Goal: Task Accomplishment & Management: Manage account settings

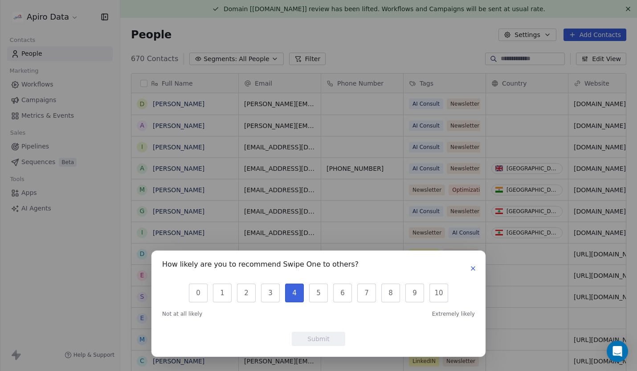
click at [291, 296] on button "4" at bounding box center [294, 292] width 19 height 19
click at [319, 292] on button "5" at bounding box center [318, 292] width 19 height 19
click at [319, 339] on button "Submit" at bounding box center [318, 339] width 53 height 14
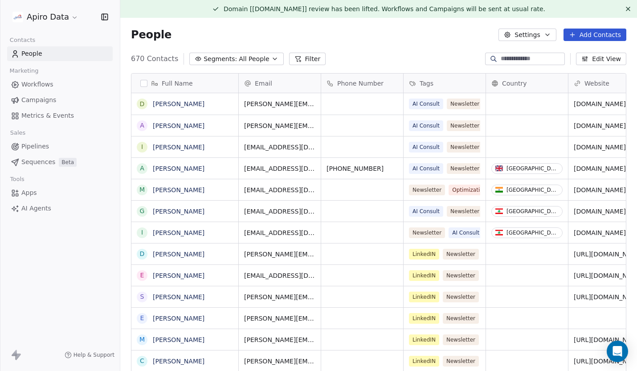
click at [573, 33] on icon at bounding box center [573, 35] width 0 height 4
click at [575, 52] on span "Create new contact" at bounding box center [597, 53] width 61 height 9
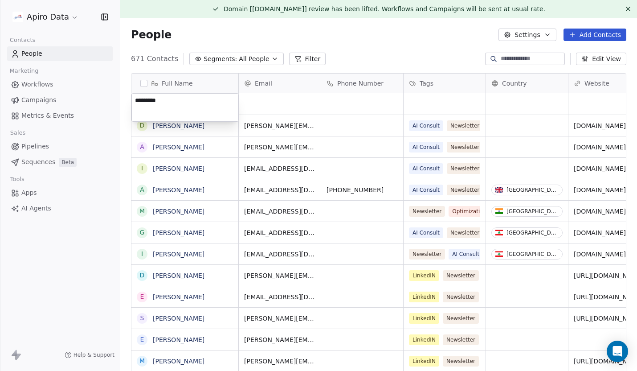
type textarea "**********"
click at [289, 101] on html "Apiro Data Contacts People Marketing Workflows Campaigns Metrics & Events Sales…" at bounding box center [318, 196] width 637 height 393
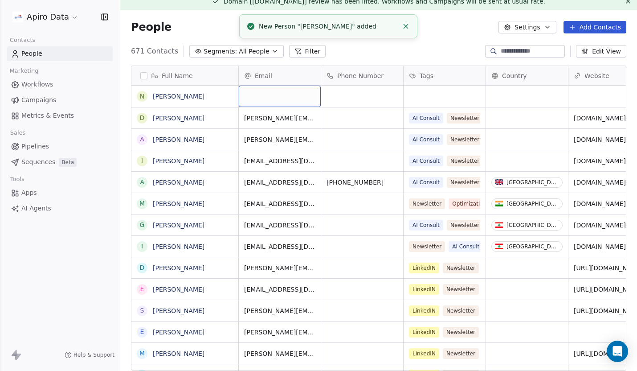
click at [268, 96] on div "grid" at bounding box center [280, 96] width 82 height 21
type input "**********"
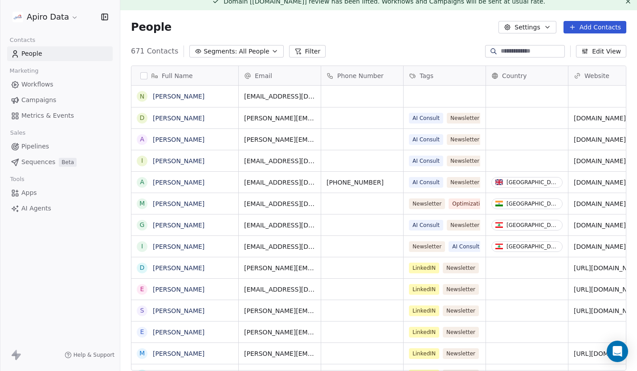
click at [426, 102] on html "Apiro Data Contacts People Marketing Workflows Campaigns Metrics & Events Sales…" at bounding box center [318, 196] width 637 height 393
click at [426, 101] on div "grid" at bounding box center [445, 96] width 82 height 21
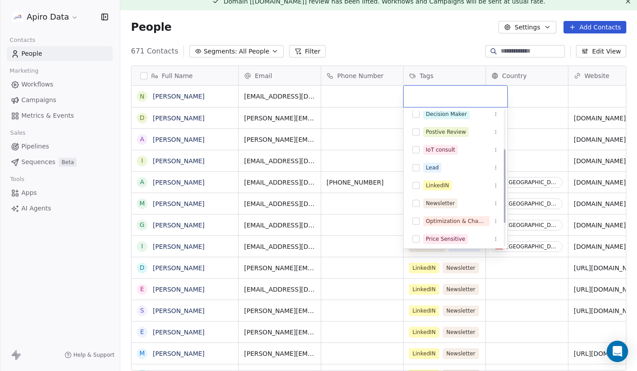
scroll to position [79, 0]
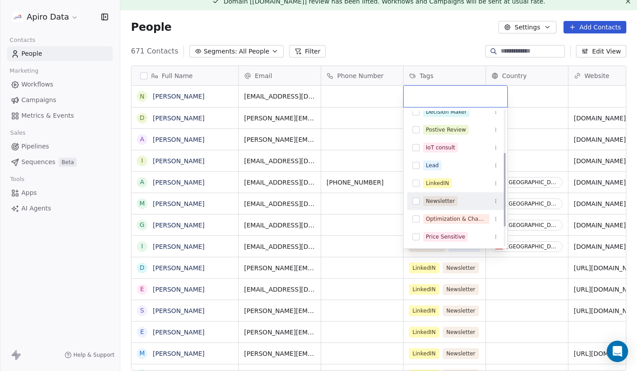
click at [416, 201] on button "Suggestions" at bounding box center [416, 200] width 7 height 7
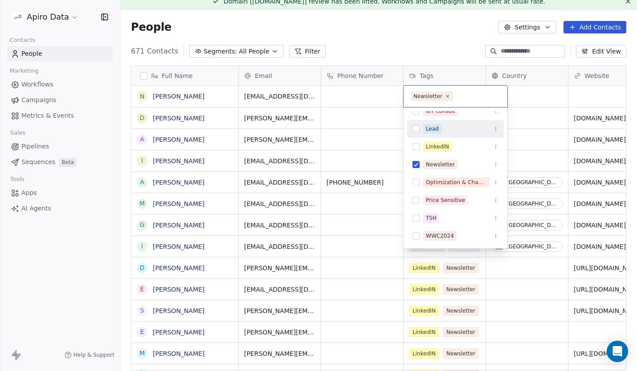
click at [433, 34] on html "Apiro Data Contacts People Marketing Workflows Campaigns Metrics & Events Sales…" at bounding box center [318, 196] width 637 height 393
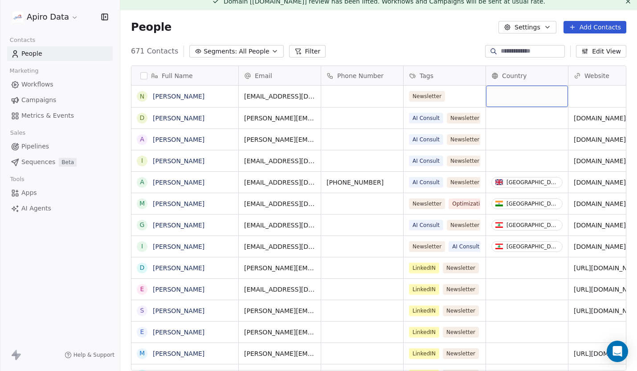
click at [515, 96] on div "grid" at bounding box center [527, 96] width 82 height 21
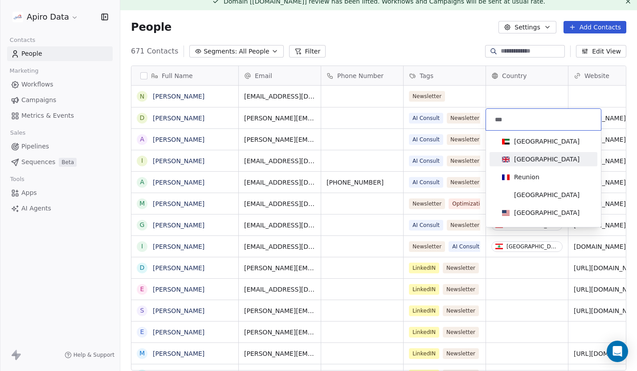
type input "***"
click at [565, 161] on div "United Kingdom" at bounding box center [544, 159] width 90 height 10
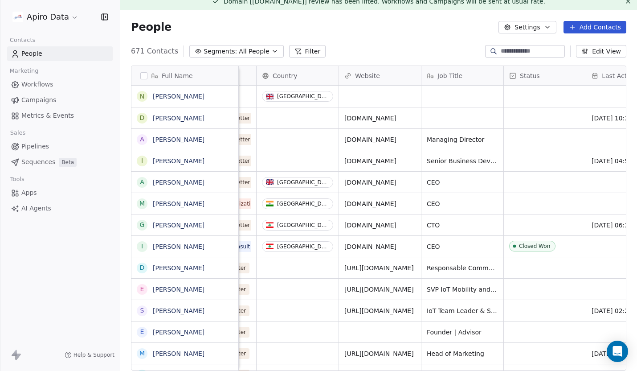
scroll to position [0, 231]
click at [455, 96] on div "grid" at bounding box center [461, 96] width 82 height 21
type textarea "**********"
click at [538, 98] on html "Apiro Data Contacts People Marketing Workflows Campaigns Metrics & Events Sales…" at bounding box center [318, 202] width 637 height 404
click at [537, 97] on div "grid" at bounding box center [544, 96] width 82 height 21
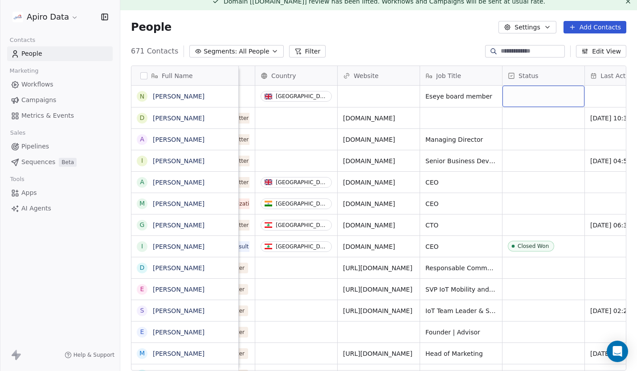
click at [537, 97] on div "grid" at bounding box center [544, 96] width 82 height 21
type input "*"
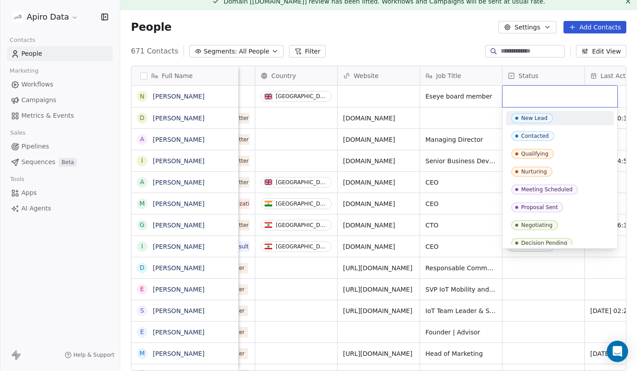
click at [423, 46] on html "Apiro Data Contacts People Marketing Workflows Campaigns Metrics & Events Sales…" at bounding box center [318, 202] width 637 height 404
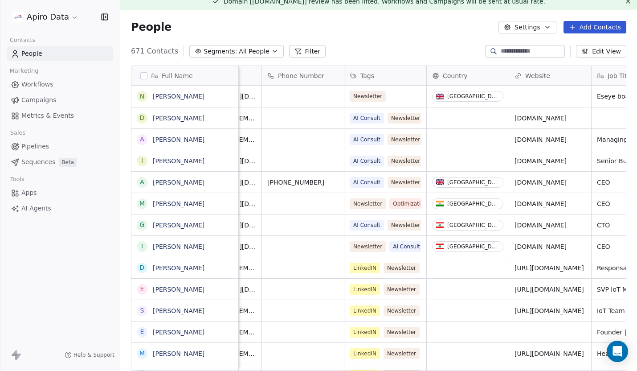
scroll to position [0, 0]
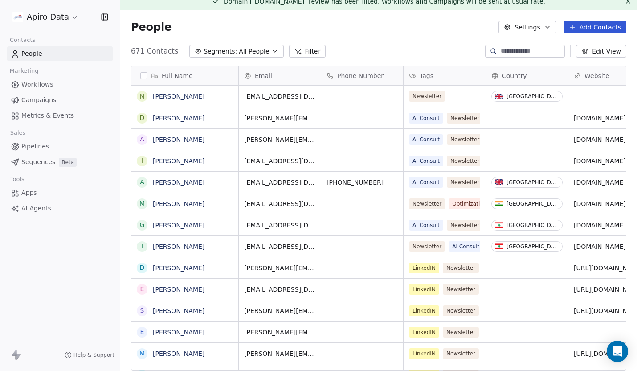
click at [41, 102] on span "Campaigns" at bounding box center [38, 99] width 35 height 9
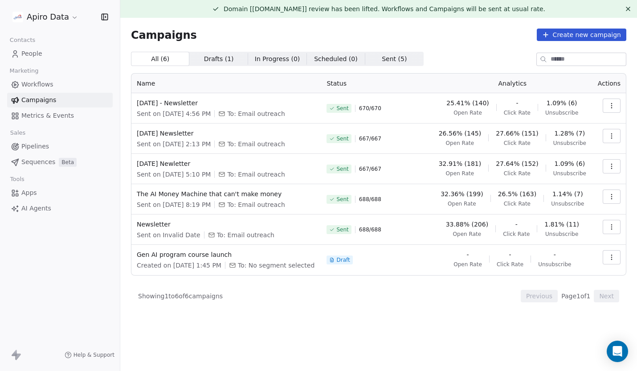
click at [616, 106] on button "button" at bounding box center [612, 106] width 18 height 14
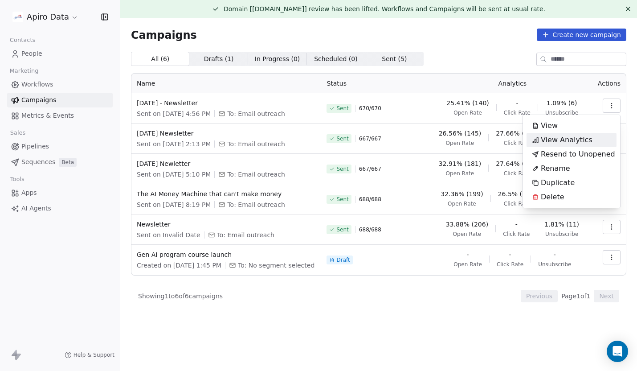
click at [583, 137] on span "View Analytics" at bounding box center [567, 140] width 52 height 11
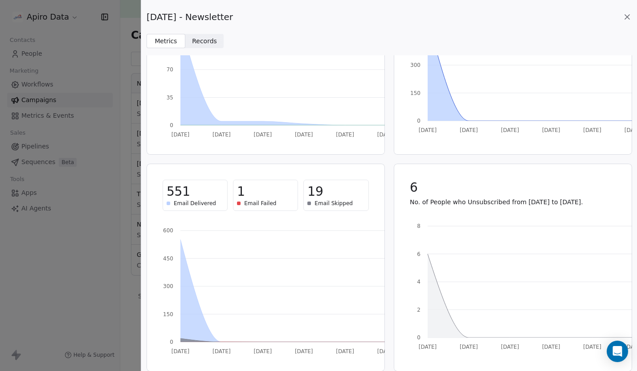
scroll to position [111, 0]
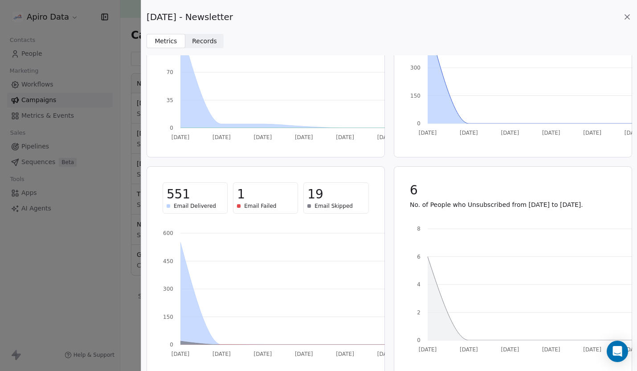
click at [332, 204] on span "Email Skipped" at bounding box center [334, 205] width 38 height 7
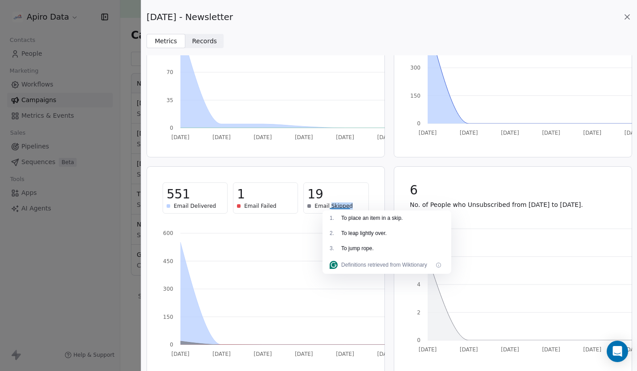
click at [206, 43] on span "Records" at bounding box center [204, 41] width 25 height 9
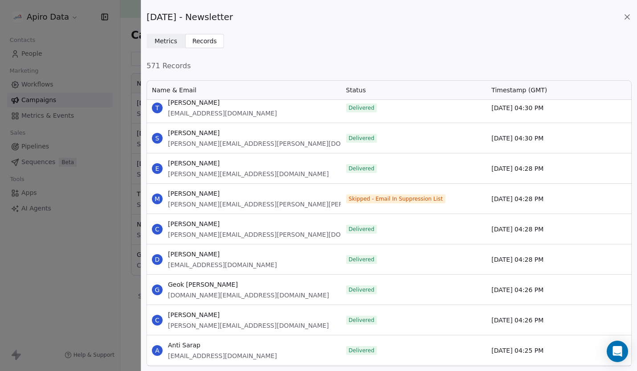
scroll to position [3219, 0]
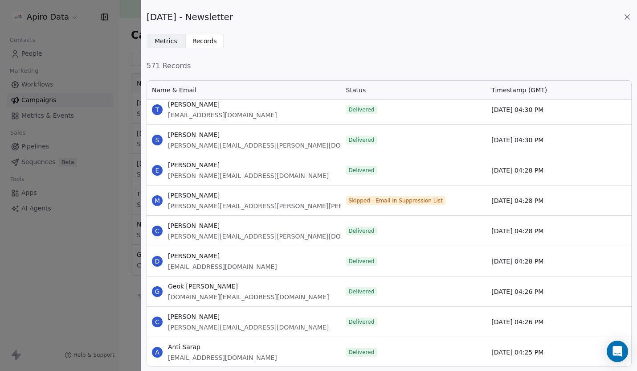
click at [382, 200] on span "Skipped - Email In Suppression List" at bounding box center [396, 200] width 94 height 7
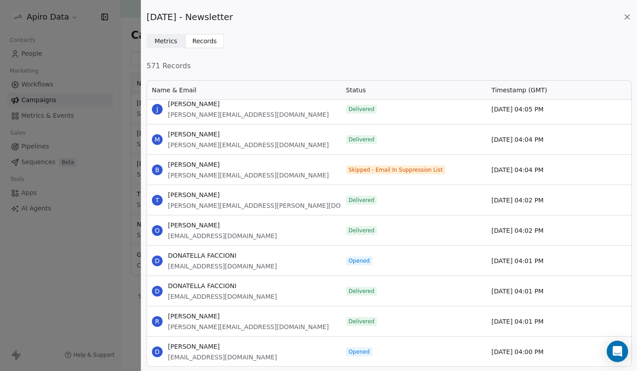
scroll to position [4638, 0]
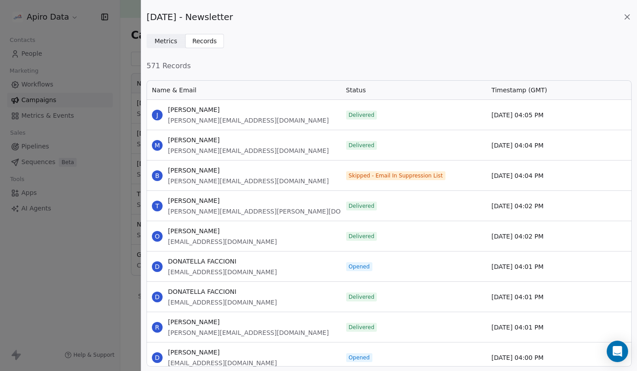
click at [29, 55] on div "Sept 22 - Newsletter Metrics Metrics Records Records 571 Records Name & Email S…" at bounding box center [318, 185] width 637 height 371
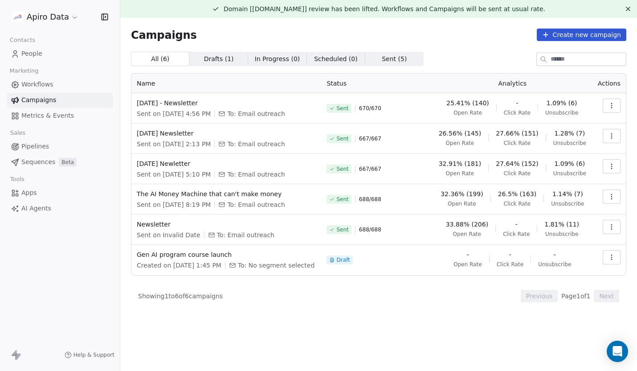
click at [29, 55] on span "People" at bounding box center [31, 53] width 21 height 9
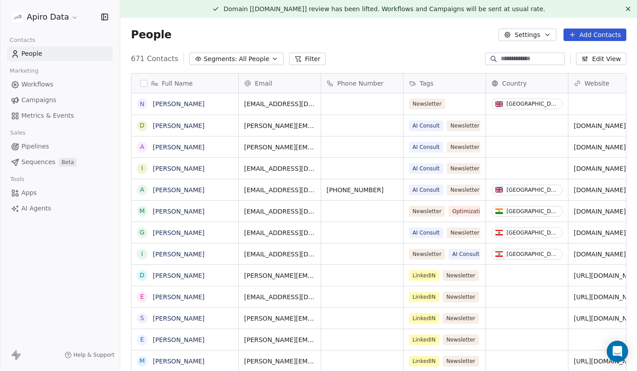
scroll to position [326, 517]
click at [309, 56] on button "Filter" at bounding box center [307, 59] width 37 height 12
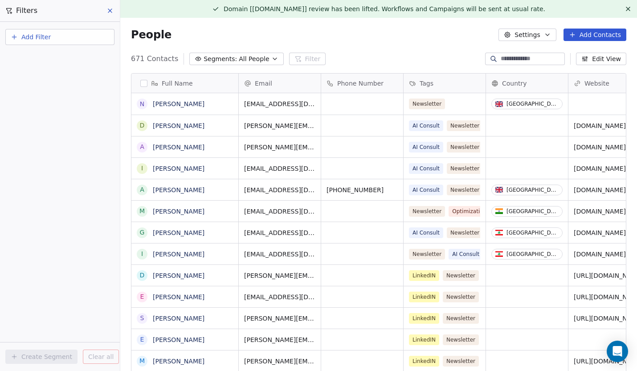
click at [29, 37] on span "Add Filter" at bounding box center [35, 37] width 29 height 9
click at [31, 72] on span "Contact activity" at bounding box center [39, 72] width 49 height 9
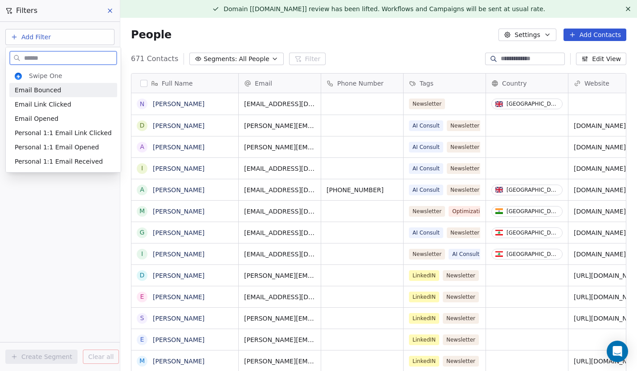
click at [36, 90] on span "Email Bounced" at bounding box center [38, 90] width 46 height 9
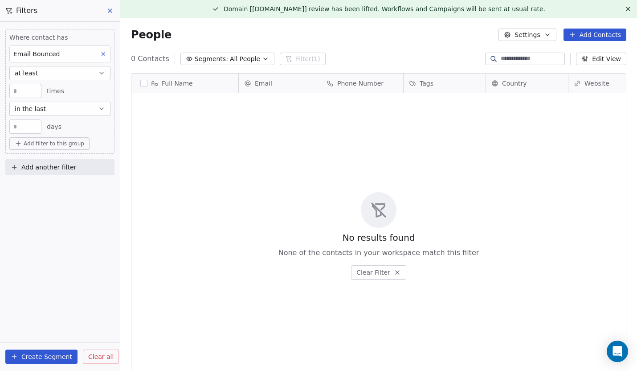
click at [50, 359] on button "Create Segment" at bounding box center [41, 356] width 72 height 14
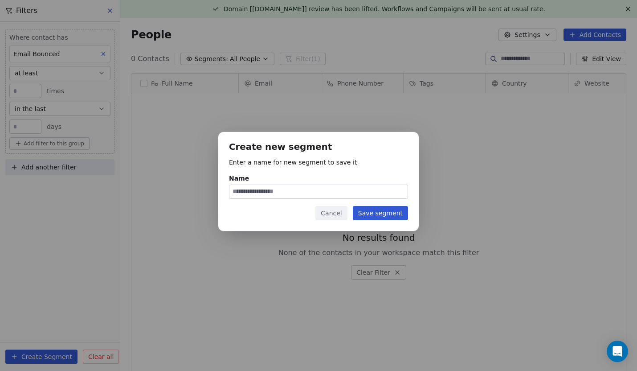
click at [242, 193] on input "Name" at bounding box center [319, 191] width 178 height 13
type input "**********"
click at [381, 211] on button "Save segment" at bounding box center [380, 213] width 55 height 14
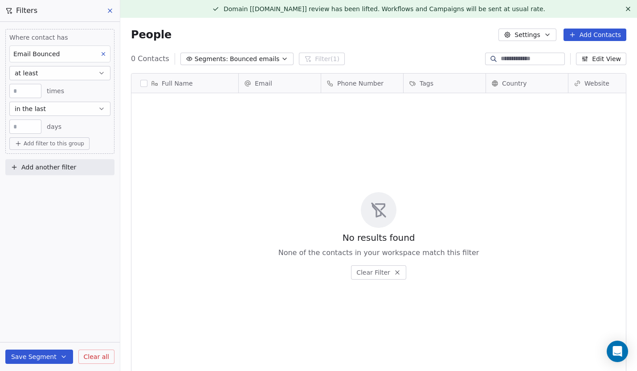
click at [64, 145] on span "Add filter to this group" at bounding box center [54, 143] width 61 height 7
click at [64, 180] on span "Contact activity" at bounding box center [43, 176] width 49 height 9
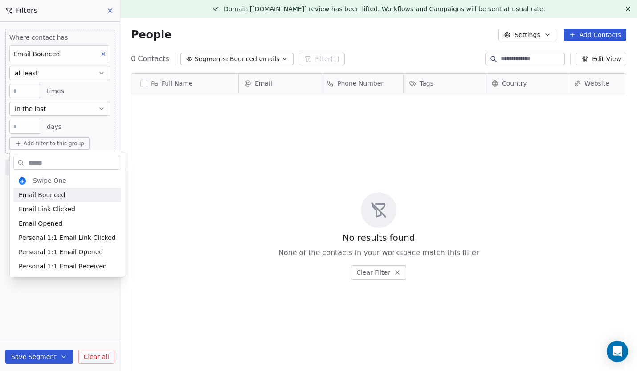
click at [86, 135] on html "Apiro Data Contacts People Marketing Workflows Campaigns Metrics & Events Sales…" at bounding box center [318, 202] width 637 height 404
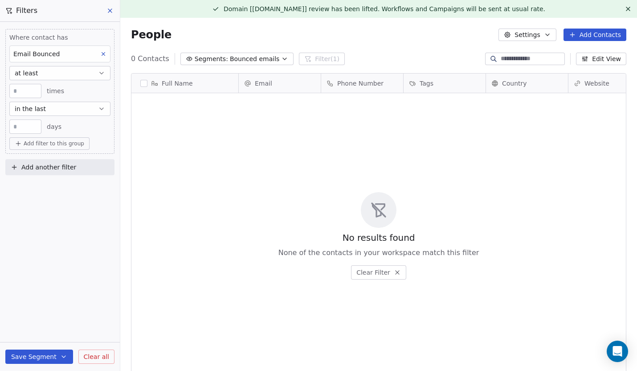
click at [109, 12] on icon at bounding box center [110, 10] width 7 height 7
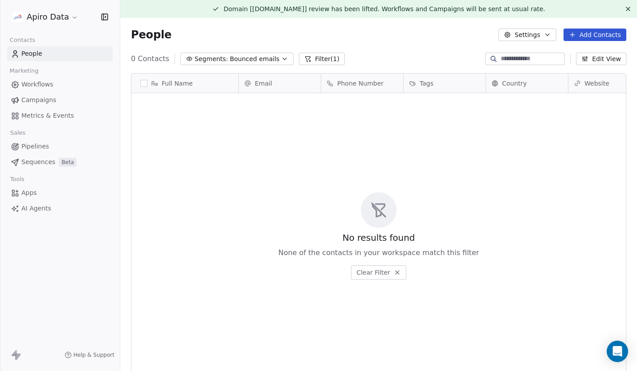
click at [271, 62] on span "Bounced emails" at bounding box center [254, 58] width 49 height 9
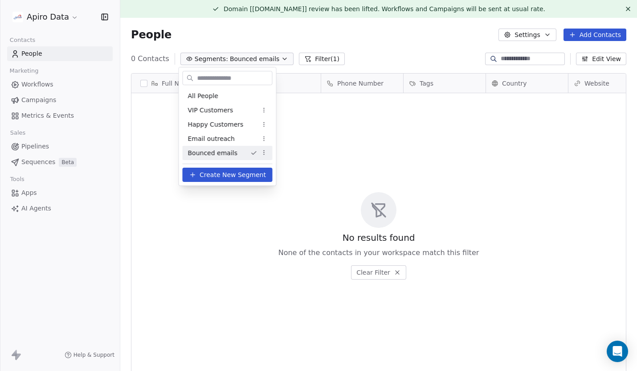
click at [252, 153] on icon "Suggestions" at bounding box center [254, 153] width 4 height 3
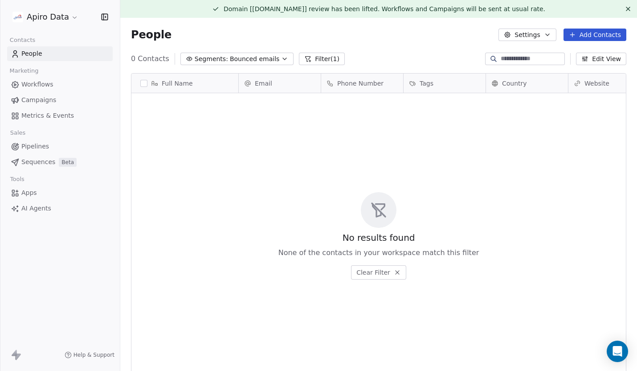
click at [279, 65] on div "0 Contacts Segments: Bounced emails Filter (1) Edit View" at bounding box center [378, 59] width 517 height 14
click at [281, 61] on icon "button" at bounding box center [284, 58] width 7 height 7
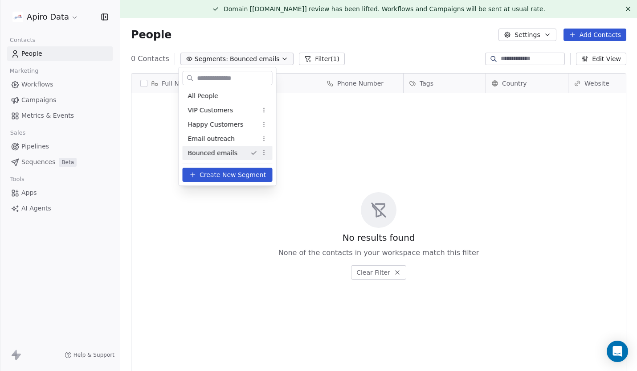
click at [264, 156] on html "Apiro Data Contacts People Marketing Workflows Campaigns Metrics & Events Sales…" at bounding box center [318, 202] width 637 height 404
click at [282, 199] on div "Delete" at bounding box center [293, 198] width 60 height 14
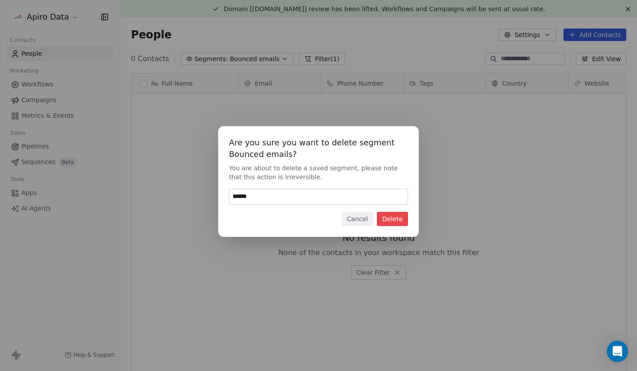
type input "******"
click at [401, 218] on button "Delete" at bounding box center [392, 219] width 31 height 14
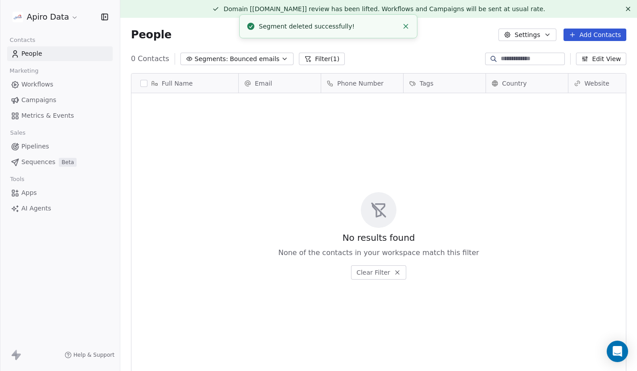
click at [283, 58] on icon "button" at bounding box center [285, 59] width 4 height 2
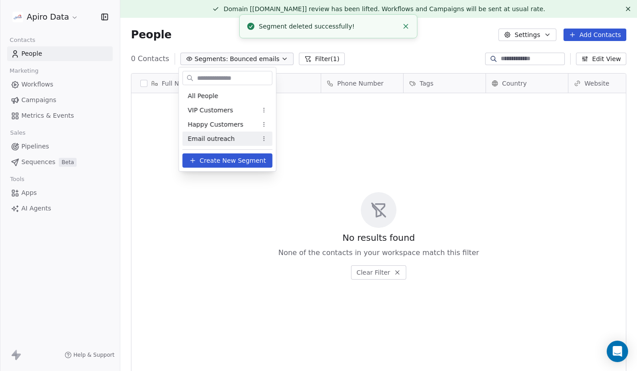
click at [228, 139] on span "Email outreach" at bounding box center [211, 138] width 47 height 9
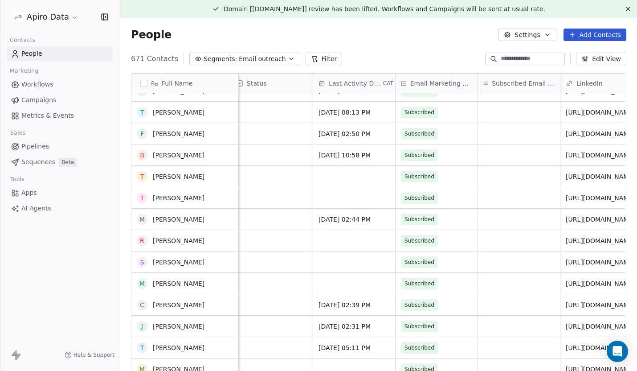
scroll to position [1770, 0]
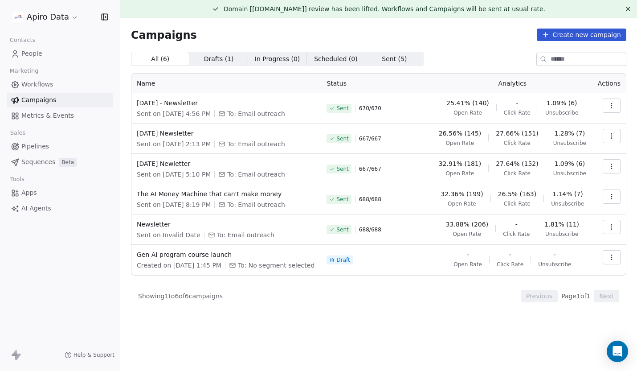
click at [610, 106] on icon "button" at bounding box center [611, 105] width 7 height 7
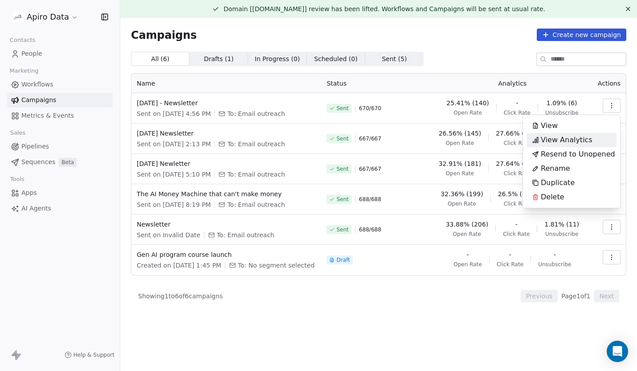
click at [560, 138] on span "View Analytics" at bounding box center [567, 140] width 52 height 11
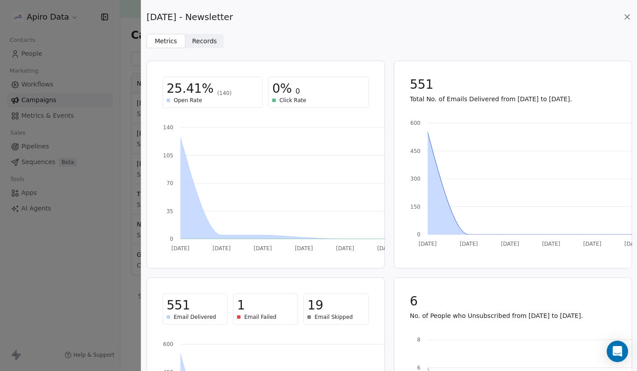
click at [254, 313] on span "Email Failed" at bounding box center [260, 316] width 32 height 7
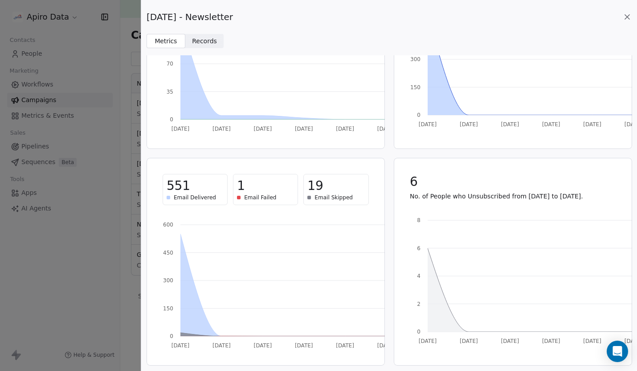
click at [198, 42] on span "Records" at bounding box center [204, 41] width 25 height 9
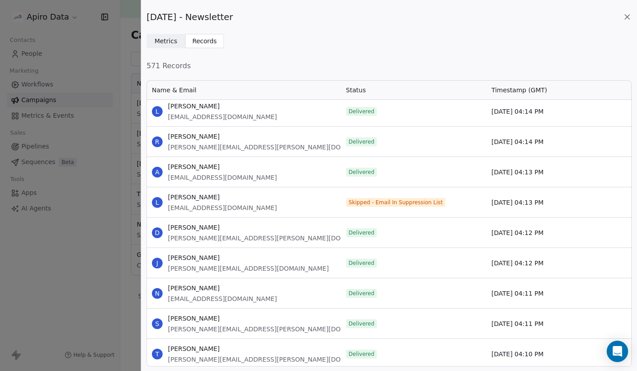
scroll to position [4128, 0]
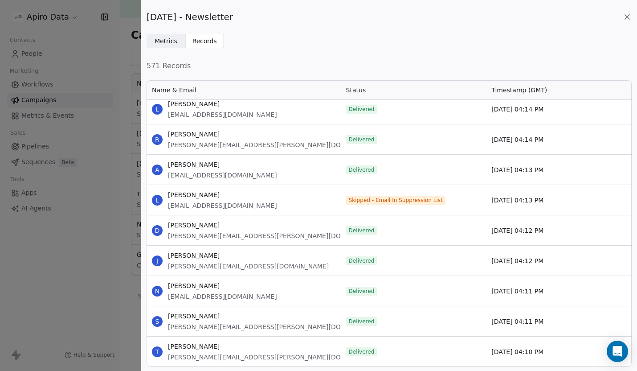
drag, startPoint x: 225, startPoint y: 196, endPoint x: 168, endPoint y: 196, distance: 57.1
click at [168, 196] on span "Ludwina Dautovic" at bounding box center [222, 194] width 109 height 9
copy span "Ludwina Dautovic"
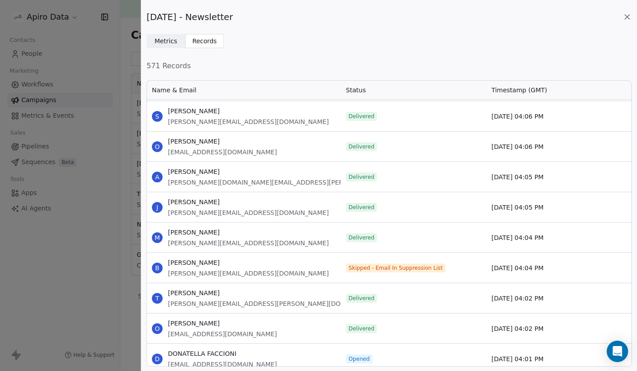
scroll to position [4529, 0]
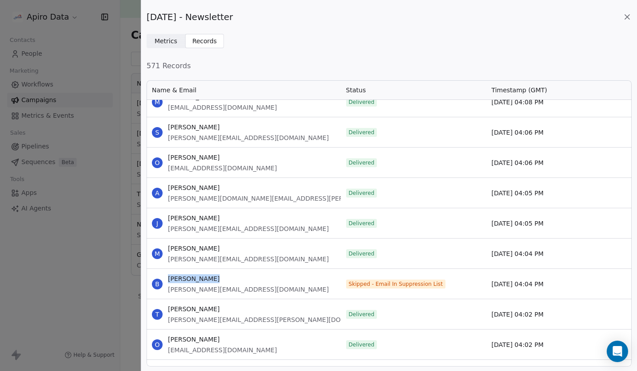
drag, startPoint x: 213, startPoint y: 280, endPoint x: 166, endPoint y: 280, distance: 46.4
click at [166, 280] on div "B Brian Weltzer brian@airesponse.dev" at bounding box center [244, 284] width 194 height 30
copy span "Brian Weltzer"
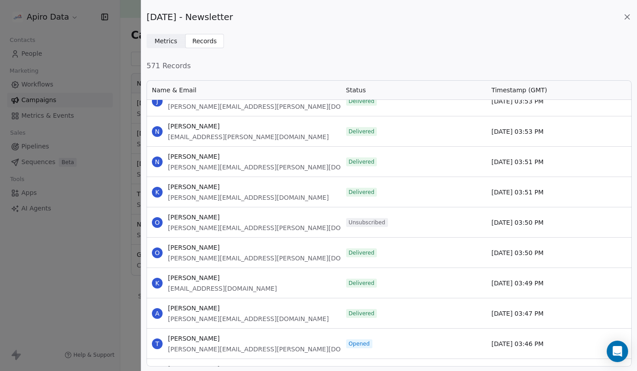
scroll to position [5382, 0]
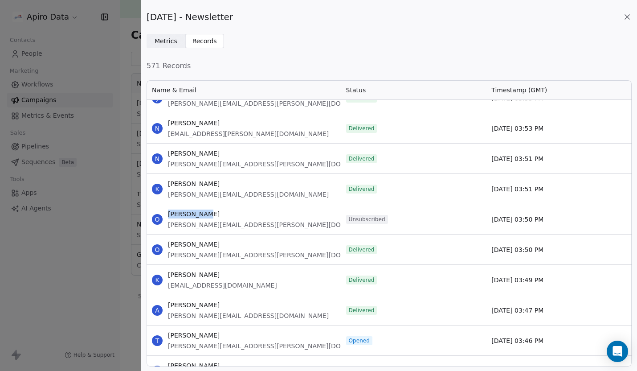
drag, startPoint x: 206, startPoint y: 213, endPoint x: 166, endPoint y: 213, distance: 39.7
click at [166, 213] on div "O Olga Caraus olga.karaush@ccstele.co.uk" at bounding box center [244, 219] width 194 height 30
copy span "Olga Caraus"
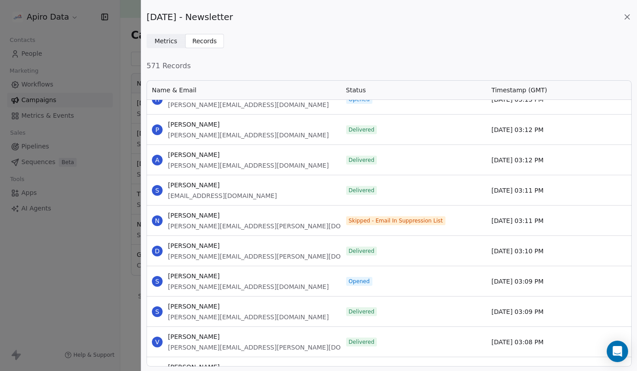
scroll to position [7699, 0]
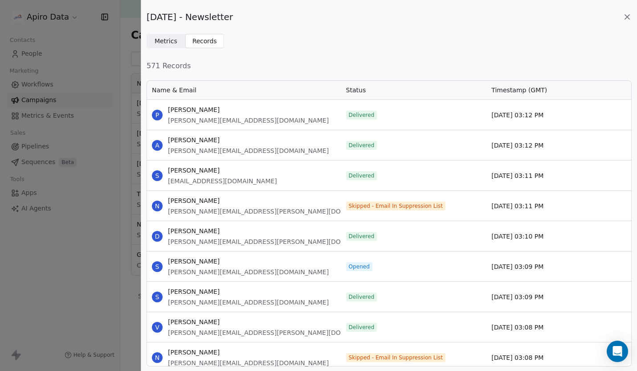
drag, startPoint x: 221, startPoint y: 198, endPoint x: 168, endPoint y: 199, distance: 53.5
click at [167, 198] on div "N Nicolas Forcade nicolas.forcade@nfinite.app" at bounding box center [244, 206] width 194 height 30
copy span "Nicolas Forcade"
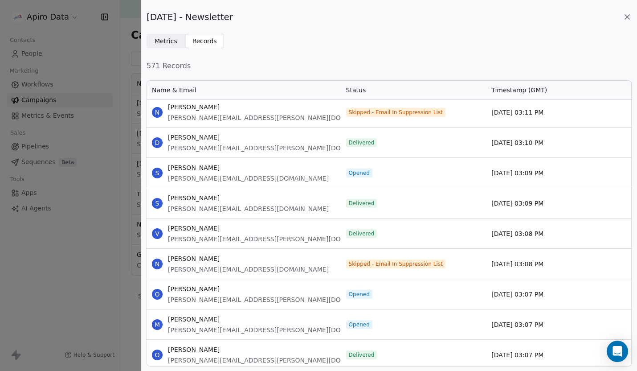
scroll to position [7819, 0]
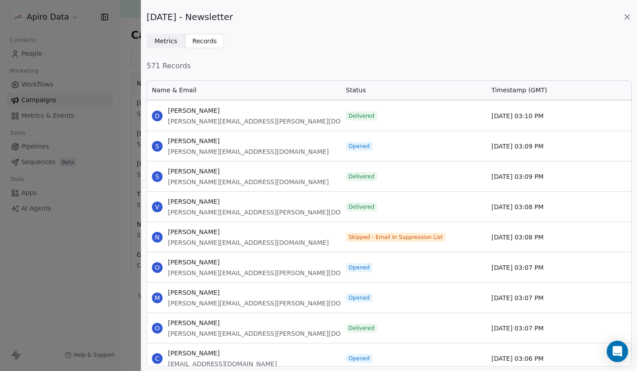
drag, startPoint x: 224, startPoint y: 230, endPoint x: 164, endPoint y: 229, distance: 59.8
click at [164, 229] on div "N Natalya Vorobjova natalya@econetworks.lv" at bounding box center [244, 237] width 194 height 30
copy span "Natalya Vorobjova"
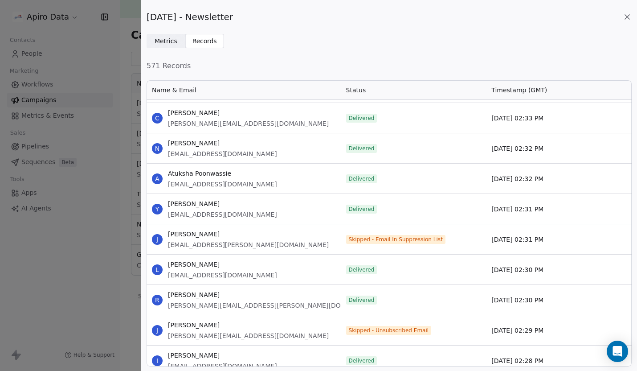
scroll to position [10245, 0]
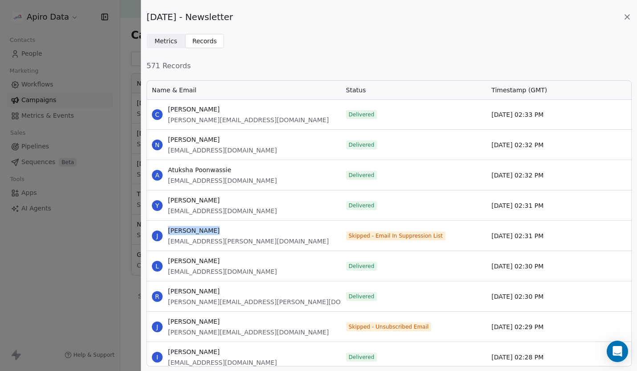
drag, startPoint x: 212, startPoint y: 231, endPoint x: 165, endPoint y: 231, distance: 46.4
click at [165, 231] on div "J Jordan Twiggs jordan.twiggs@cloudacademy.com" at bounding box center [244, 236] width 194 height 30
copy span "Jordan Twiggs"
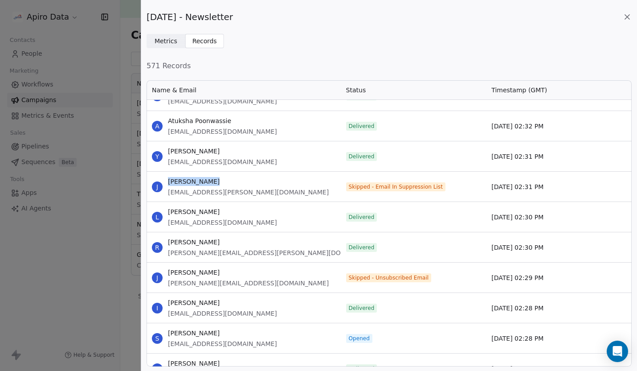
scroll to position [10309, 0]
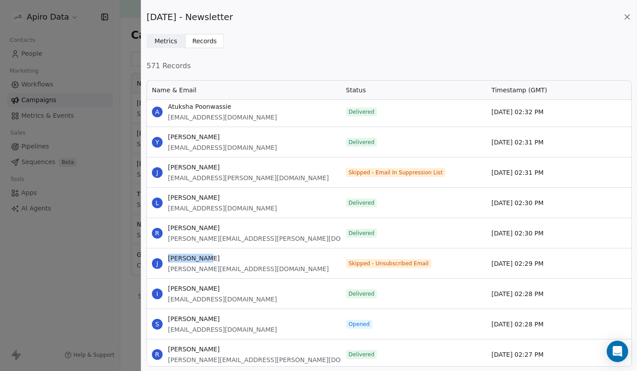
drag, startPoint x: 209, startPoint y: 259, endPoint x: 166, endPoint y: 259, distance: 43.2
click at [166, 259] on div "J Jim Gulsvig jim@jdog.net" at bounding box center [244, 263] width 194 height 30
copy span "Jim Gulsvig"
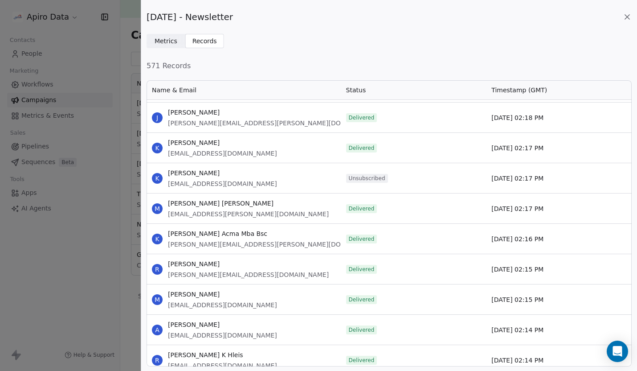
scroll to position [11110, 0]
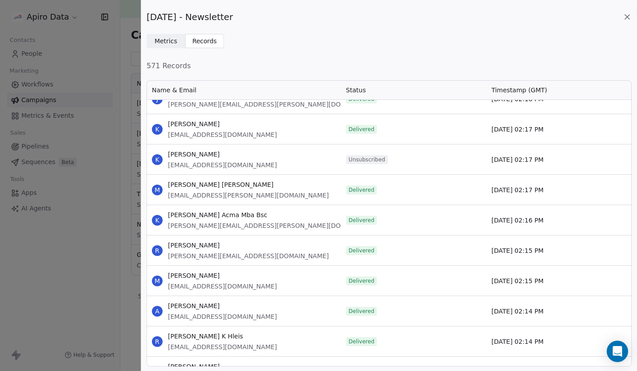
drag, startPoint x: 226, startPoint y: 153, endPoint x: 164, endPoint y: 154, distance: 62.0
click at [164, 154] on div "K Kieran Mcdonagh kieran@riskscape.com" at bounding box center [244, 159] width 194 height 30
copy span "Kieran Mcdonagh"
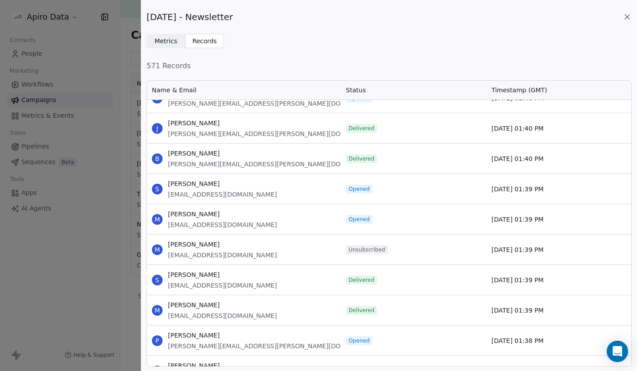
scroll to position [13581, 0]
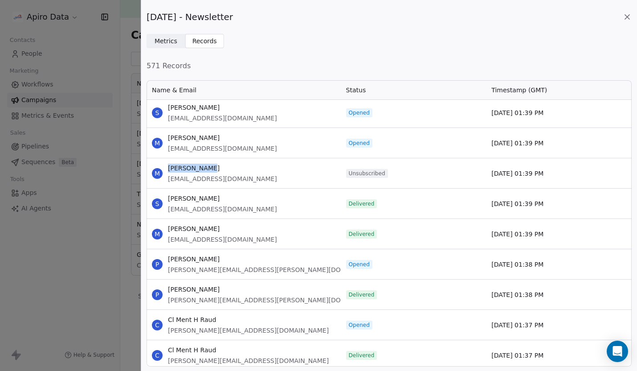
drag, startPoint x: 206, startPoint y: 168, endPoint x: 167, endPoint y: 170, distance: 39.3
click at [166, 169] on div "M Metin Taskin metin.taskin@airties.com" at bounding box center [244, 173] width 194 height 30
copy span "Metin Taskin"
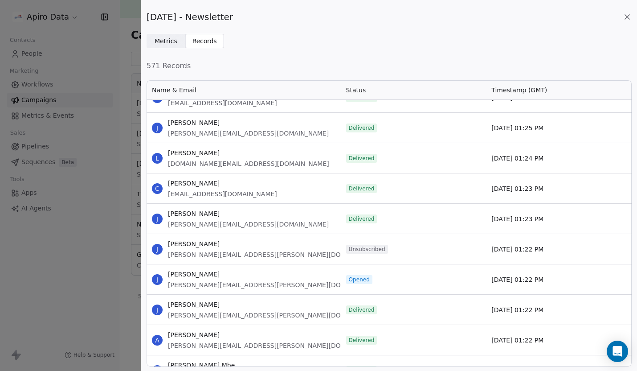
scroll to position [14614, 0]
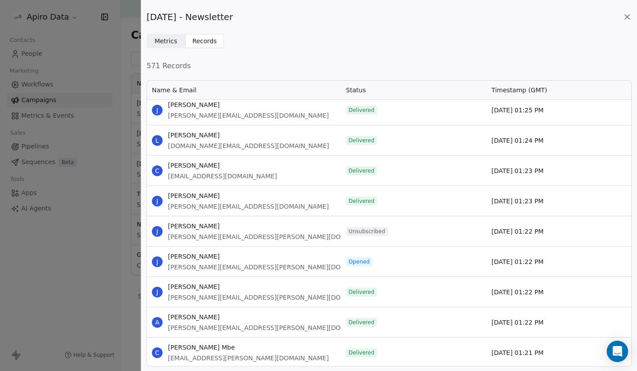
drag, startPoint x: 219, startPoint y: 226, endPoint x: 168, endPoint y: 226, distance: 51.3
click at [168, 225] on div "J Jane Allan Fcim jane.allan@velocix.com" at bounding box center [244, 231] width 194 height 30
copy span "Jane Allan Fcim"
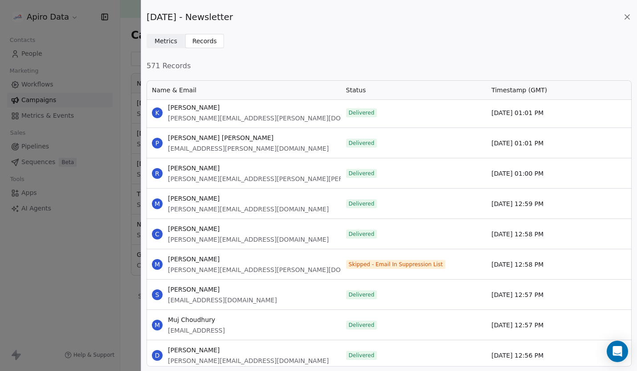
scroll to position [16207, 0]
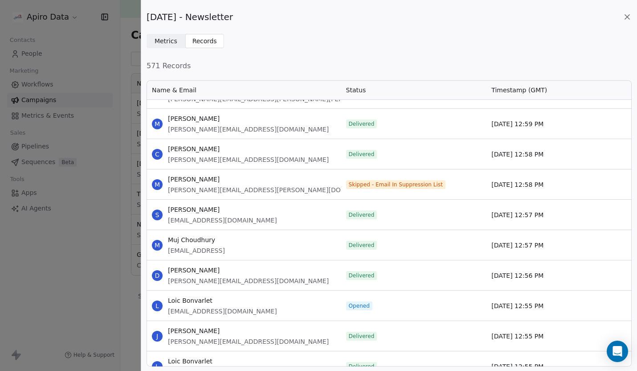
drag, startPoint x: 215, startPoint y: 180, endPoint x: 166, endPoint y: 181, distance: 48.6
click at [166, 181] on div "M Malcolm Briffa malcolm@melita.com" at bounding box center [244, 184] width 194 height 30
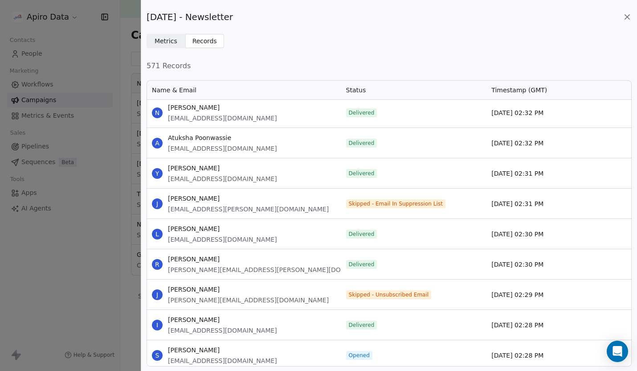
scroll to position [10344, 0]
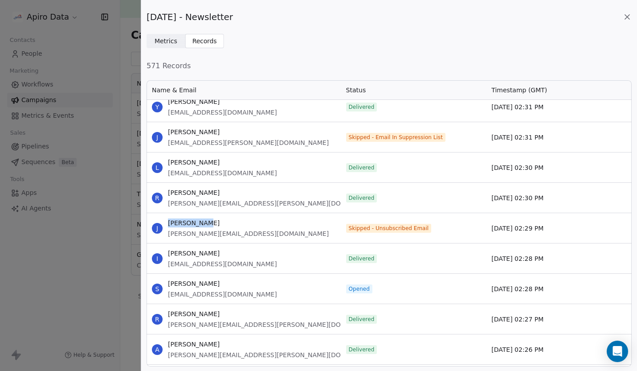
drag, startPoint x: 204, startPoint y: 223, endPoint x: 168, endPoint y: 223, distance: 36.5
click at [167, 222] on div "J Jim Gulsvig jim@jdog.net" at bounding box center [244, 228] width 194 height 30
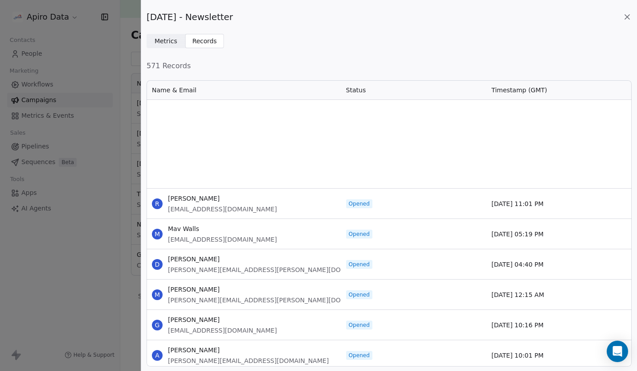
scroll to position [0, 0]
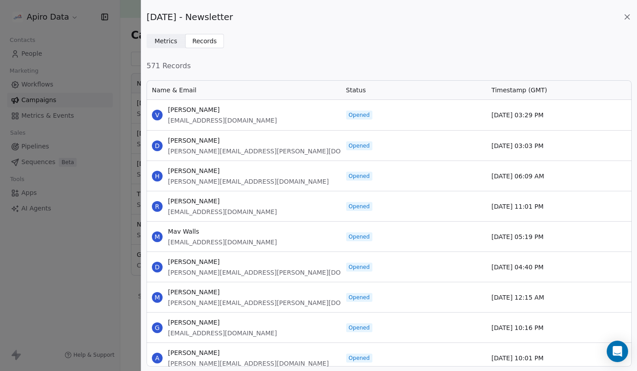
click at [111, 34] on div "Sept 22 - Newsletter Metrics Metrics Records Records 571 Records Name & Email S…" at bounding box center [318, 185] width 637 height 371
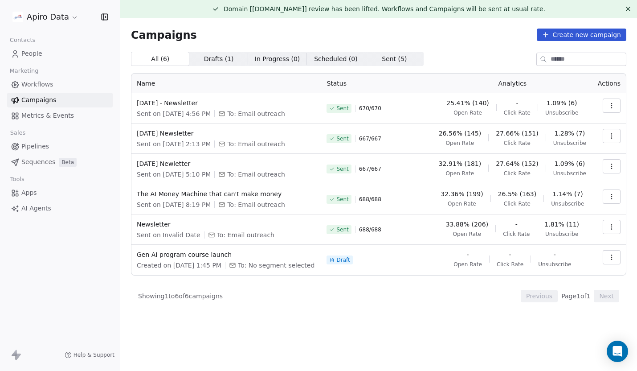
click at [34, 117] on span "Metrics & Events" at bounding box center [47, 115] width 53 height 9
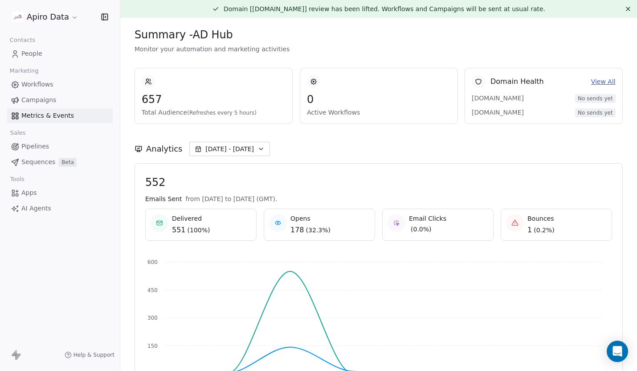
click at [45, 147] on span "Pipelines" at bounding box center [35, 146] width 28 height 9
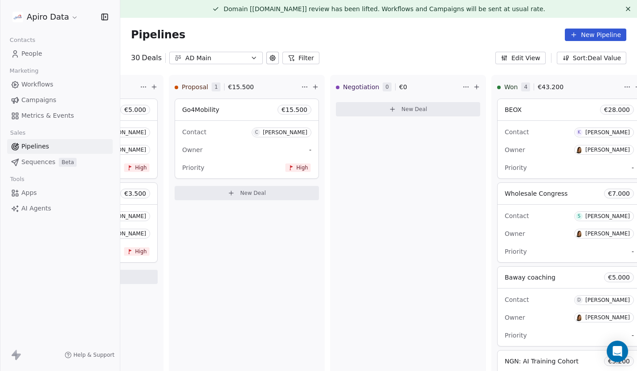
scroll to position [0, 443]
click at [267, 112] on div "Go4Mobility € 15.500" at bounding box center [250, 109] width 144 height 21
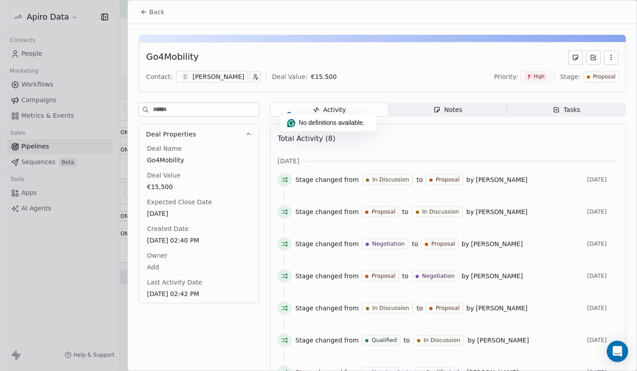
click at [604, 78] on span "Proposal" at bounding box center [604, 77] width 23 height 8
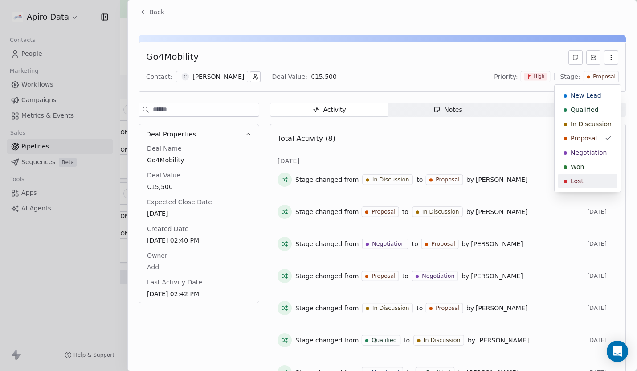
click at [598, 182] on div "Lost" at bounding box center [588, 181] width 48 height 9
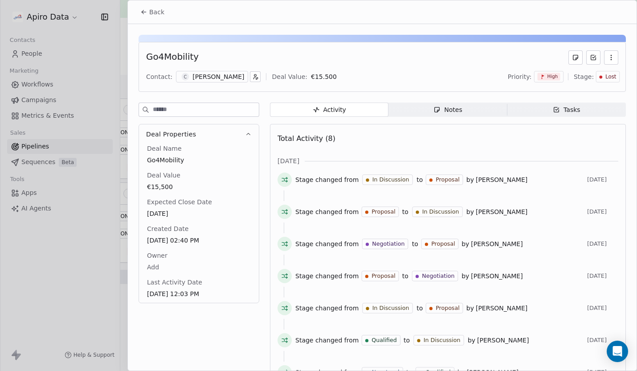
click at [143, 16] on button "Back" at bounding box center [152, 12] width 35 height 16
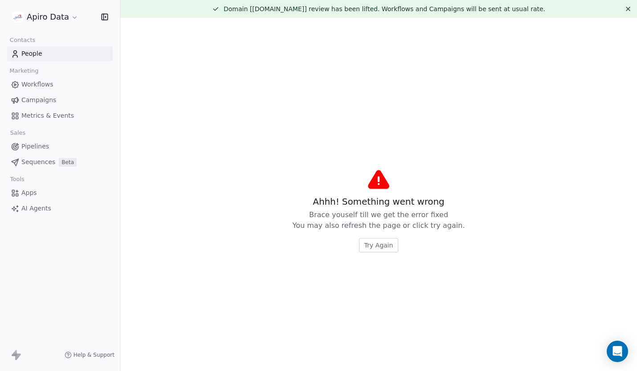
click at [45, 56] on link "People" at bounding box center [60, 53] width 106 height 15
click at [382, 249] on span "Try Again" at bounding box center [379, 245] width 29 height 9
click at [380, 246] on span "Try Again" at bounding box center [379, 245] width 29 height 9
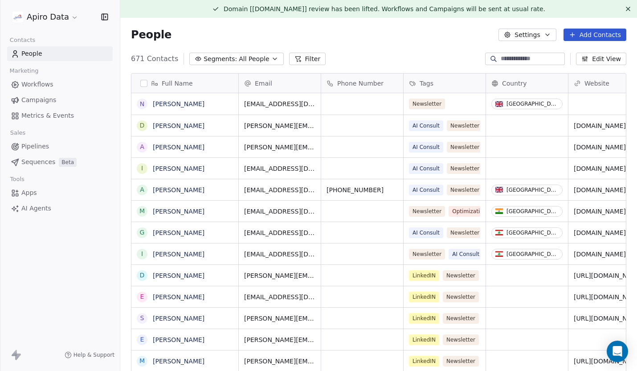
click at [32, 49] on span "People" at bounding box center [31, 53] width 21 height 9
click at [271, 56] on icon "button" at bounding box center [274, 58] width 7 height 7
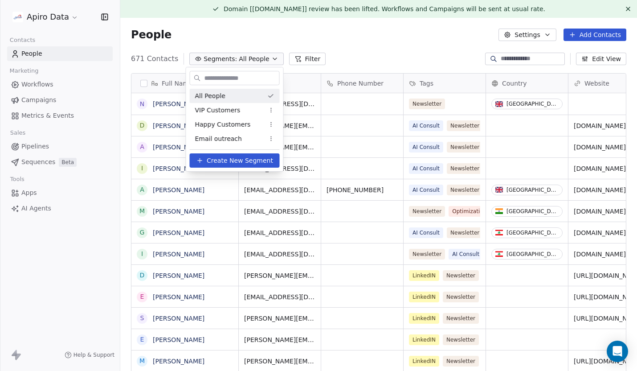
click at [376, 59] on html "Apiro Data Contacts People Marketing Workflows Campaigns Metrics & Events Sales…" at bounding box center [318, 191] width 637 height 382
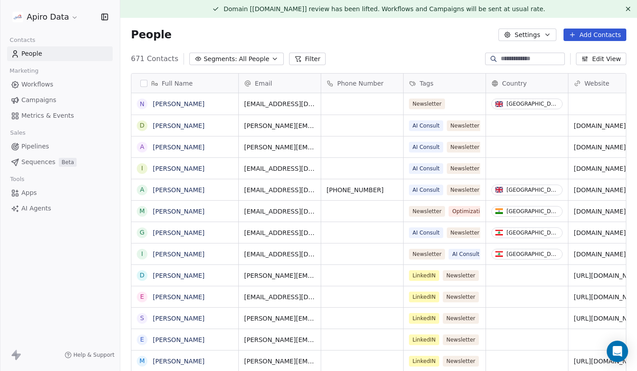
click at [508, 57] on input at bounding box center [532, 58] width 62 height 9
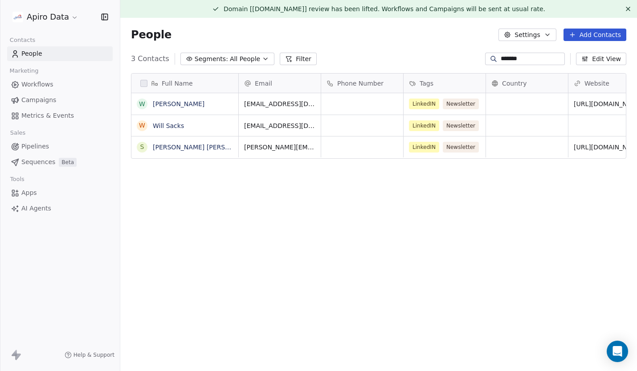
scroll to position [326, 517]
type input "*******"
click at [165, 128] on link "Will Sacks" at bounding box center [168, 125] width 31 height 7
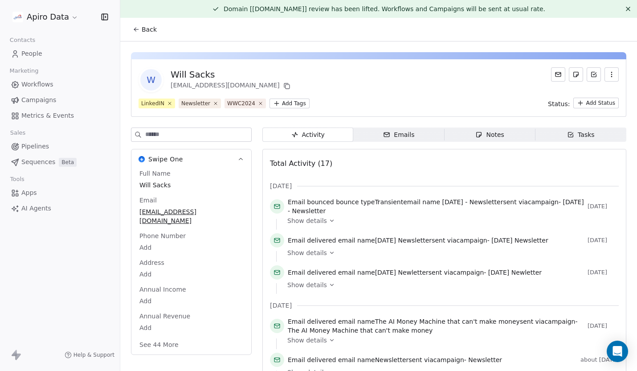
click at [612, 75] on icon "button" at bounding box center [611, 74] width 7 height 7
click at [591, 96] on div "Delete" at bounding box center [600, 94] width 60 height 14
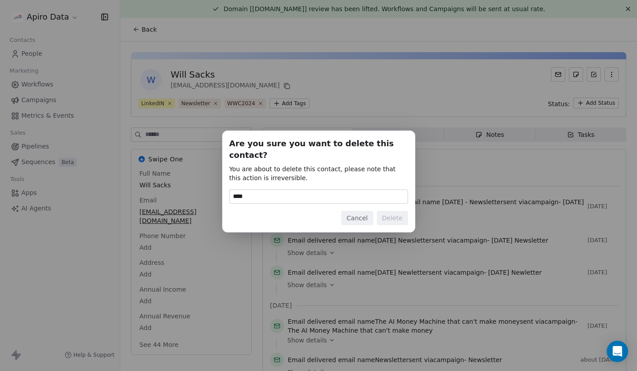
type input "******"
click at [402, 213] on button "Delete" at bounding box center [392, 218] width 31 height 14
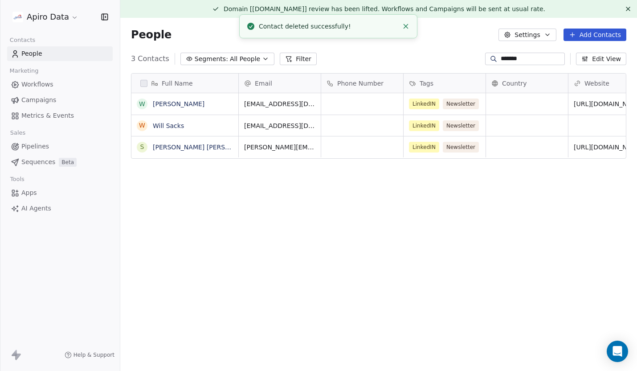
scroll to position [326, 517]
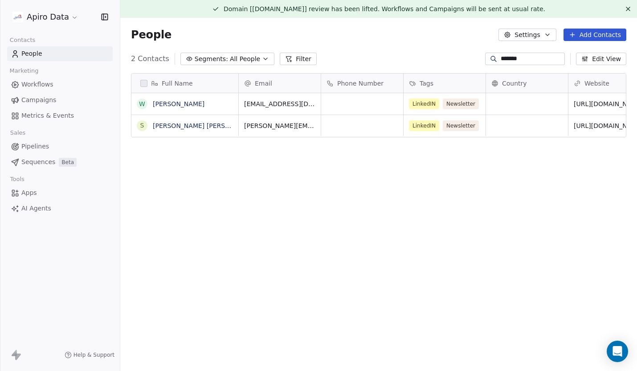
drag, startPoint x: 532, startPoint y: 59, endPoint x: 459, endPoint y: 60, distance: 73.5
click at [459, 60] on div "2 Contacts Segments: All People Filter ******* ******* Edit View" at bounding box center [378, 59] width 517 height 14
type input "****"
click at [175, 103] on link "Matt Cooper" at bounding box center [179, 103] width 52 height 7
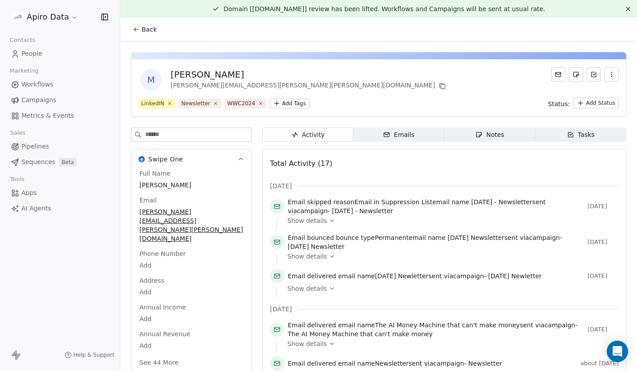
click at [612, 74] on icon "button" at bounding box center [612, 74] width 0 height 0
click at [585, 93] on div "Delete" at bounding box center [600, 94] width 60 height 14
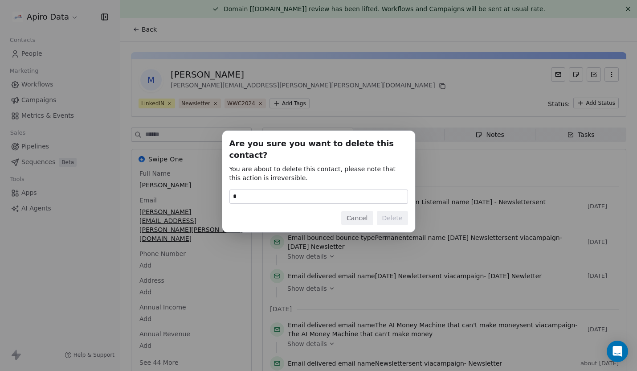
type input "******"
click at [392, 214] on button "Delete" at bounding box center [392, 218] width 31 height 14
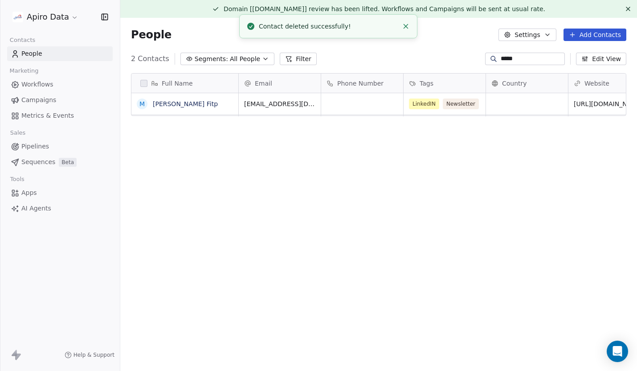
scroll to position [326, 517]
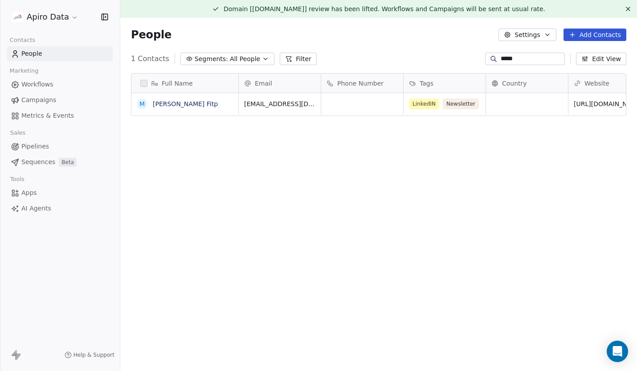
click at [491, 61] on icon at bounding box center [493, 58] width 7 height 7
drag, startPoint x: 527, startPoint y: 55, endPoint x: 454, endPoint y: 52, distance: 73.6
click at [454, 53] on div "1 Contacts Segments: All People Filter **** **** Edit View" at bounding box center [378, 59] width 517 height 14
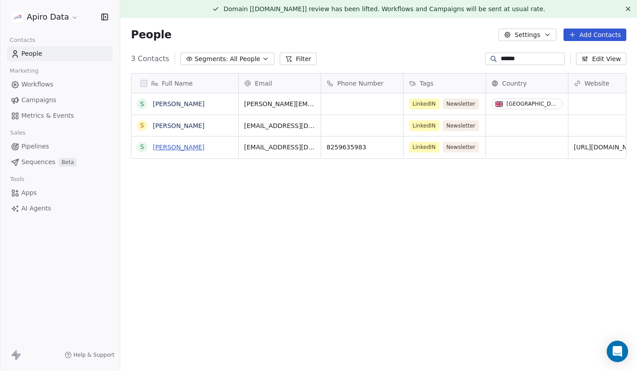
type input "******"
click at [168, 147] on link "Steven K Young" at bounding box center [179, 147] width 52 height 7
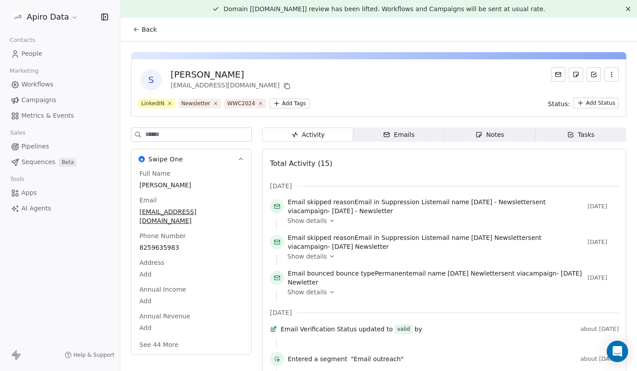
click at [610, 77] on icon "button" at bounding box center [611, 74] width 7 height 7
click at [591, 95] on div "Delete" at bounding box center [600, 94] width 60 height 14
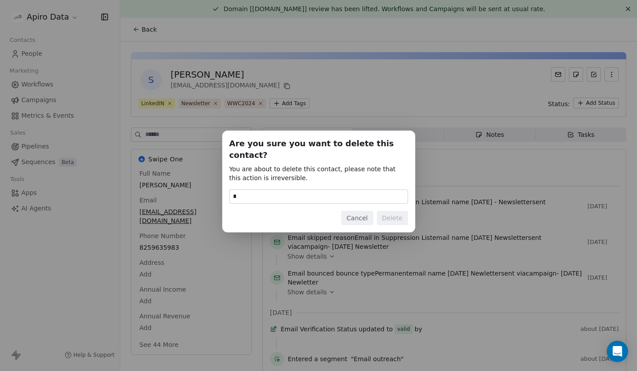
type input "******"
click at [396, 216] on button "Delete" at bounding box center [392, 218] width 31 height 14
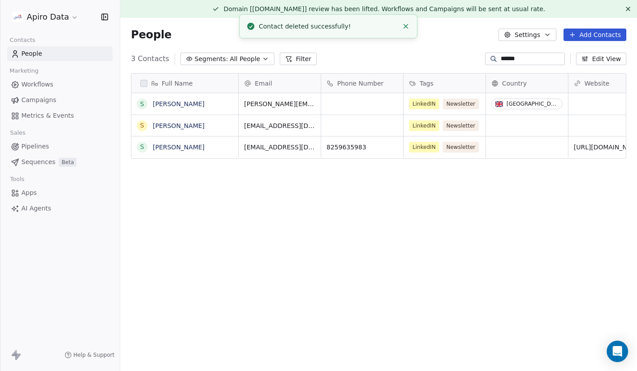
scroll to position [326, 517]
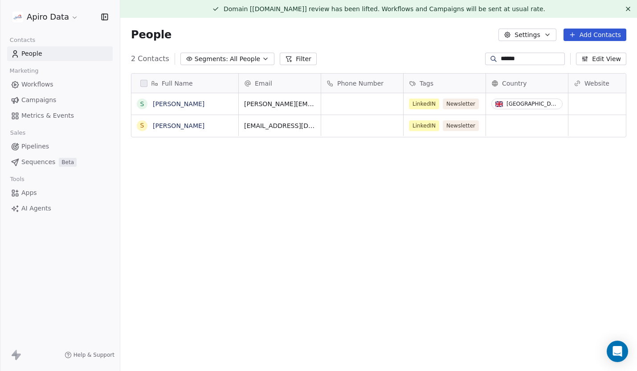
drag, startPoint x: 527, startPoint y: 59, endPoint x: 462, endPoint y: 54, distance: 65.3
click at [462, 54] on div "2 Contacts Segments: All People Filter ****** ****** Edit View" at bounding box center [378, 59] width 517 height 14
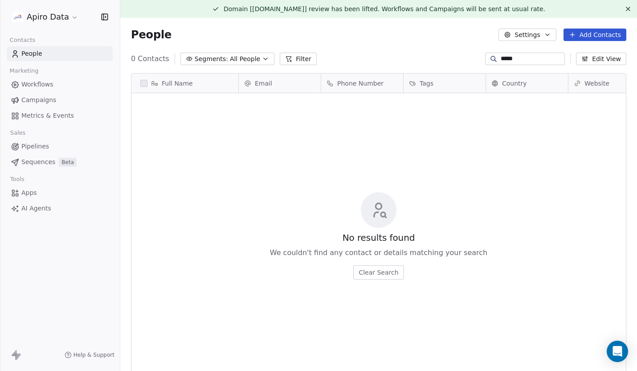
drag, startPoint x: 522, startPoint y: 58, endPoint x: 481, endPoint y: 58, distance: 40.6
click at [485, 58] on div "***** *****" at bounding box center [525, 59] width 80 height 12
paste input "**********"
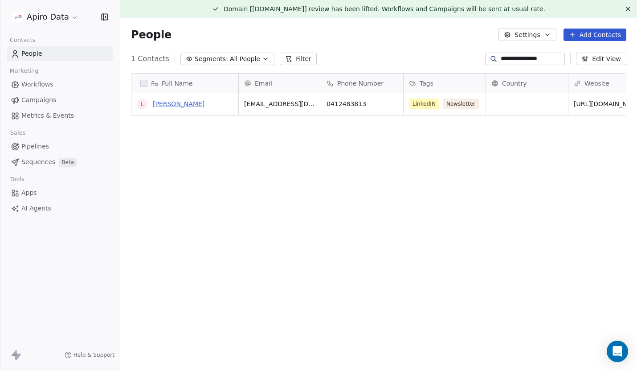
type input "**********"
click at [193, 103] on link "Ludwina Dautovic" at bounding box center [179, 103] width 52 height 7
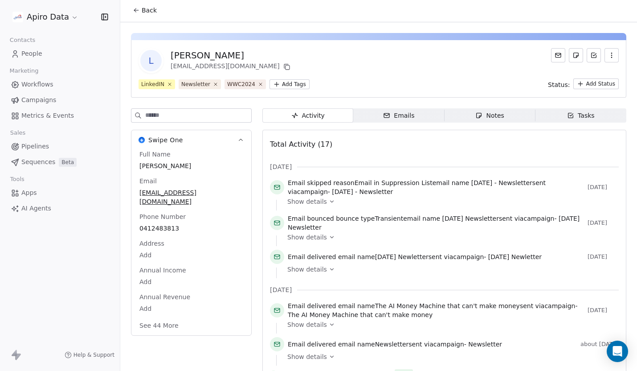
scroll to position [19, 0]
click at [612, 57] on icon "button" at bounding box center [611, 55] width 7 height 7
click at [593, 82] on div "Delete" at bounding box center [600, 75] width 60 height 14
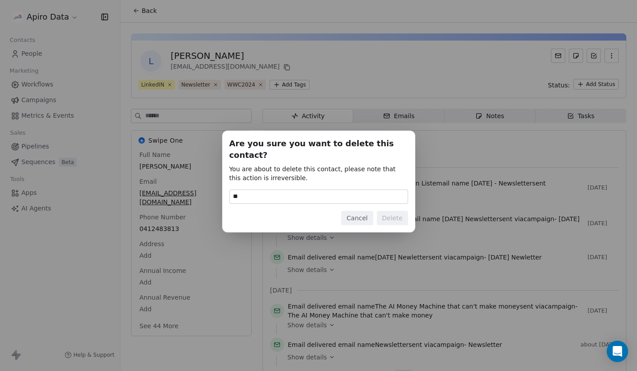
type input "******"
click at [396, 215] on button "Delete" at bounding box center [392, 218] width 31 height 14
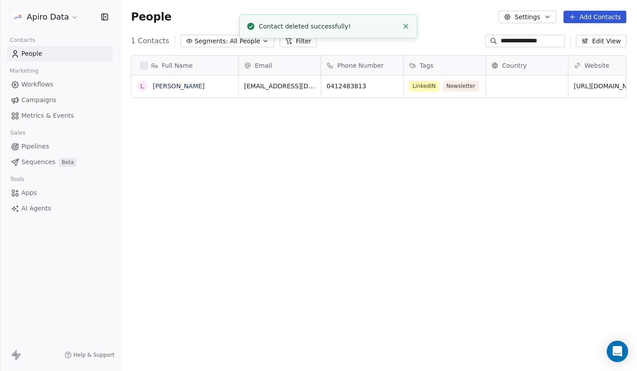
scroll to position [326, 517]
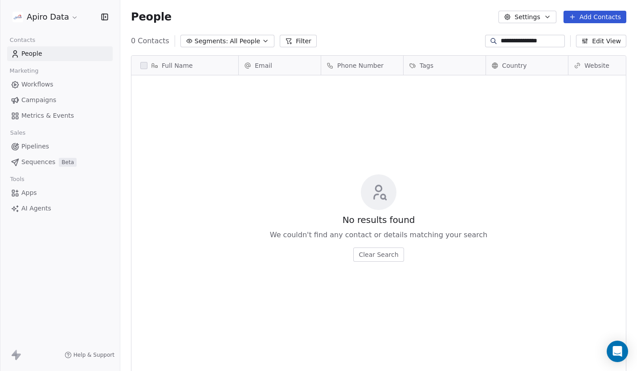
drag, startPoint x: 552, startPoint y: 40, endPoint x: 441, endPoint y: 40, distance: 111.0
click at [442, 40] on div "**********" at bounding box center [378, 41] width 517 height 14
paste input
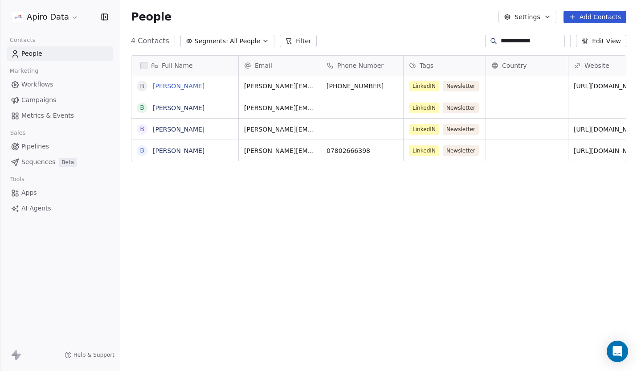
type input "**********"
click at [179, 87] on link "Brian Weltzer" at bounding box center [179, 85] width 52 height 7
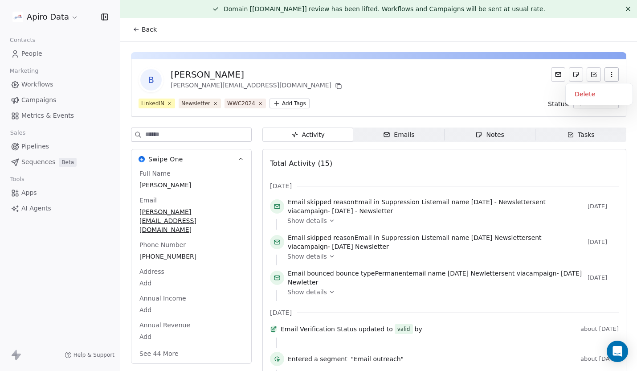
click at [612, 75] on icon "button" at bounding box center [611, 74] width 7 height 7
click at [598, 93] on div "Delete" at bounding box center [600, 94] width 60 height 14
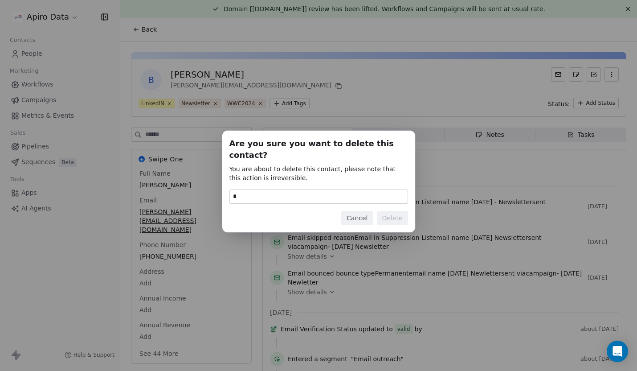
type input "******"
click at [390, 215] on button "Delete" at bounding box center [392, 218] width 31 height 14
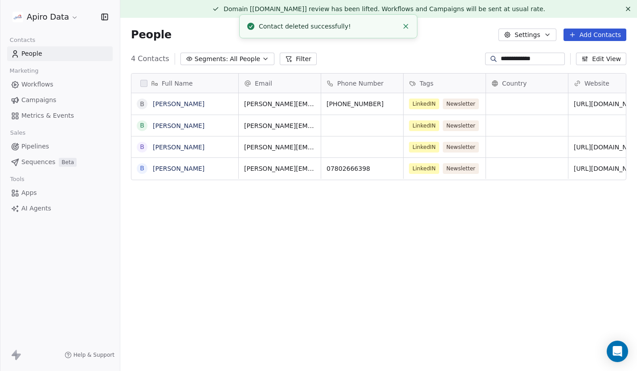
scroll to position [326, 517]
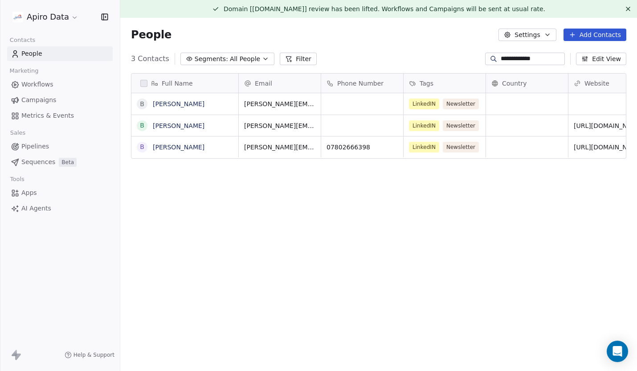
drag, startPoint x: 539, startPoint y: 56, endPoint x: 475, endPoint y: 56, distance: 63.7
click at [475, 56] on div "**********" at bounding box center [378, 59] width 517 height 14
paste input
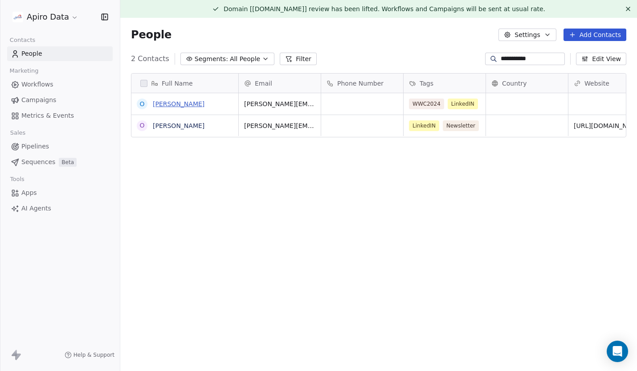
type input "**********"
click at [166, 104] on link "Olga Caraus" at bounding box center [179, 103] width 52 height 7
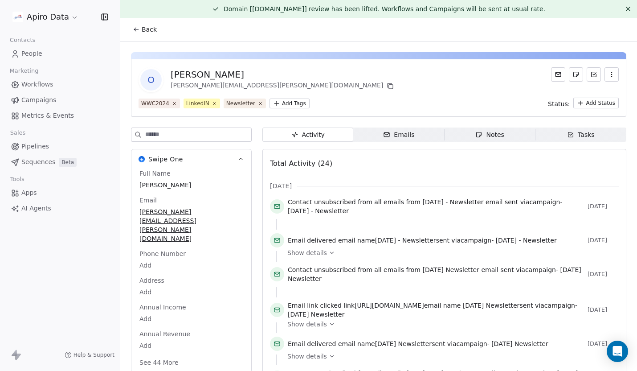
scroll to position [0, 17]
click at [608, 75] on icon "button" at bounding box center [611, 74] width 7 height 7
click at [586, 94] on div "Delete" at bounding box center [600, 94] width 60 height 14
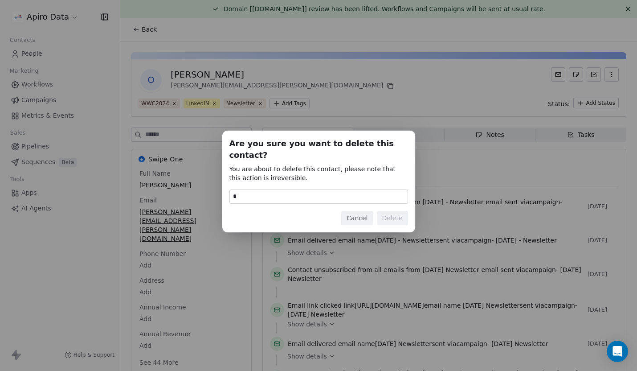
type input "******"
click at [401, 211] on button "Delete" at bounding box center [392, 218] width 31 height 14
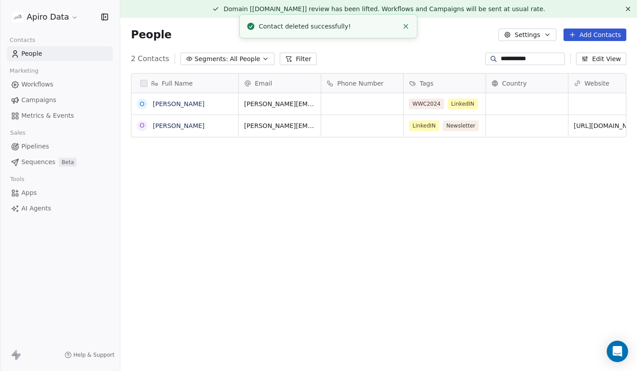
scroll to position [326, 517]
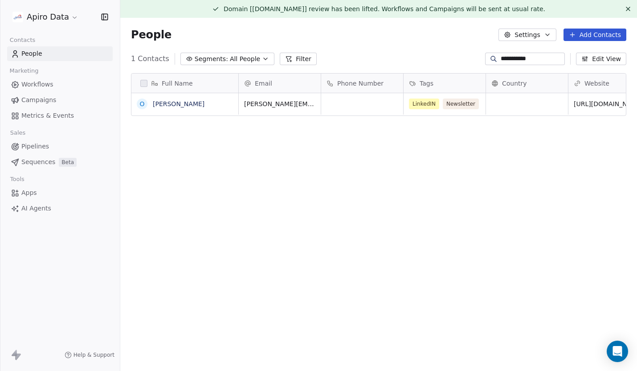
drag, startPoint x: 543, startPoint y: 61, endPoint x: 482, endPoint y: 57, distance: 61.7
click at [485, 57] on div "**********" at bounding box center [525, 59] width 80 height 12
paste input "****"
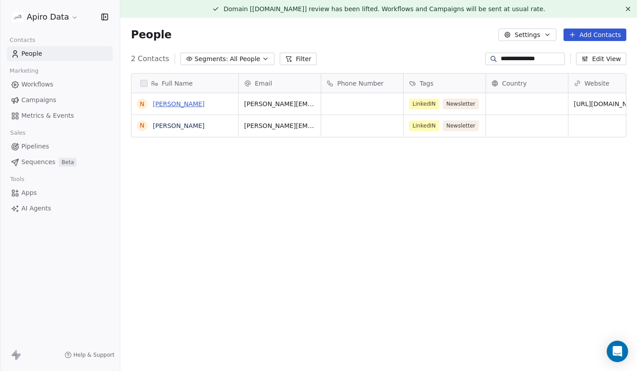
type input "**********"
click at [189, 103] on link "Nicolas Forcade" at bounding box center [179, 103] width 52 height 7
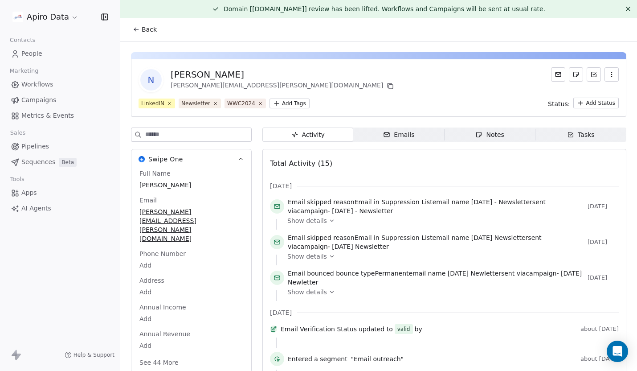
click at [612, 75] on icon "button" at bounding box center [611, 74] width 7 height 7
click at [590, 96] on div "Delete" at bounding box center [600, 94] width 60 height 14
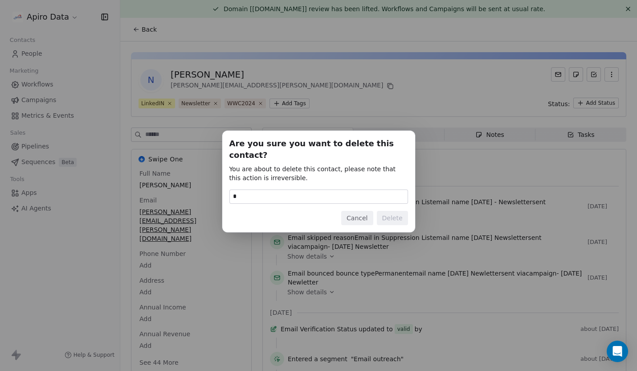
type input "******"
click at [406, 212] on button "Delete" at bounding box center [392, 218] width 31 height 14
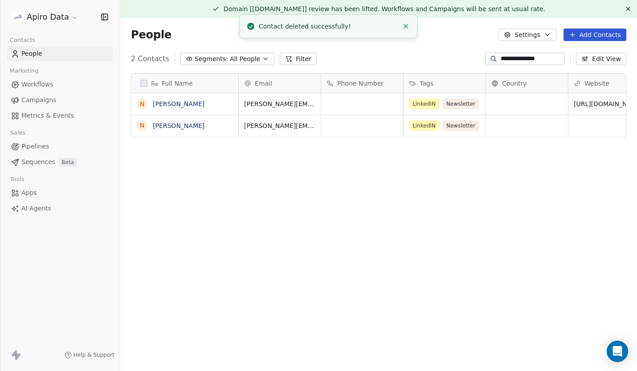
scroll to position [326, 517]
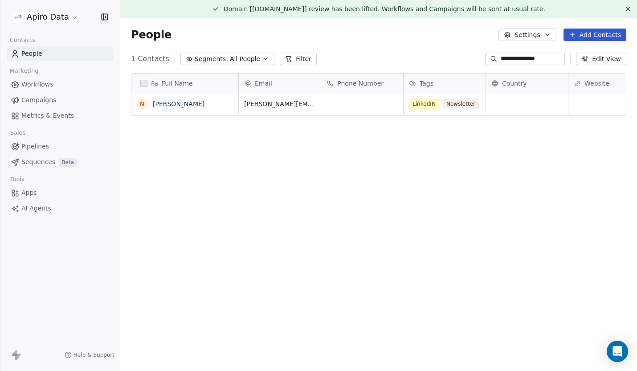
drag, startPoint x: 552, startPoint y: 59, endPoint x: 474, endPoint y: 60, distance: 77.6
click at [474, 59] on div "**********" at bounding box center [378, 59] width 517 height 14
paste input "**"
type input "**********"
click at [181, 103] on link "Natalya Vorobjova" at bounding box center [179, 103] width 52 height 7
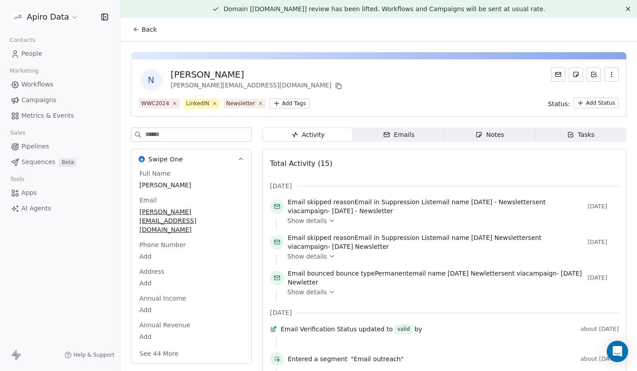
click at [612, 74] on icon "button" at bounding box center [612, 74] width 0 height 0
click at [582, 95] on div "Delete" at bounding box center [600, 94] width 60 height 14
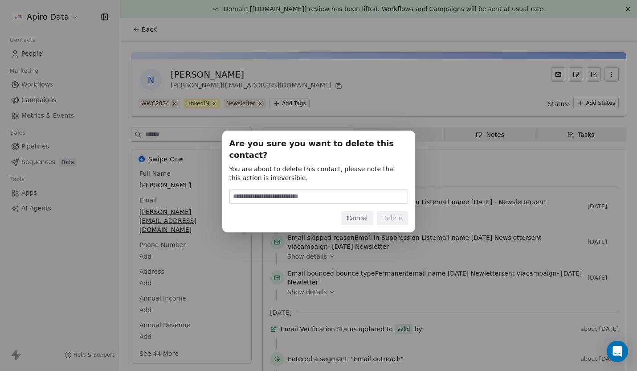
click at [303, 192] on input at bounding box center [319, 196] width 178 height 13
type input "******"
click at [393, 212] on button "Delete" at bounding box center [392, 218] width 31 height 14
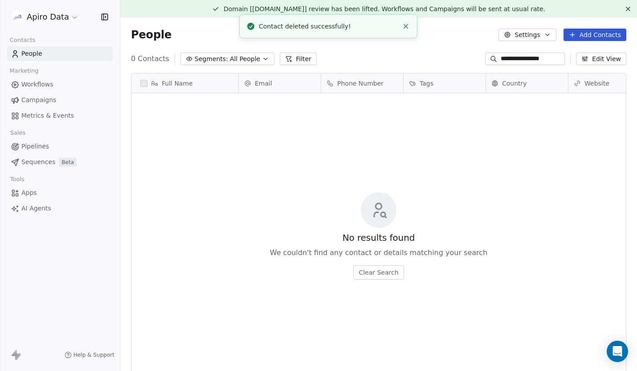
scroll to position [326, 517]
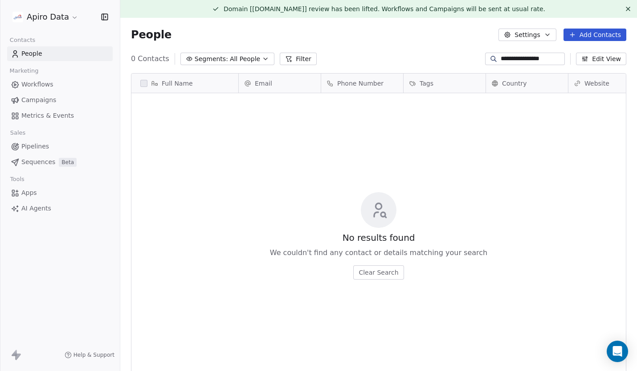
drag, startPoint x: 554, startPoint y: 56, endPoint x: 468, endPoint y: 56, distance: 86.5
click at [468, 56] on div "**********" at bounding box center [378, 59] width 517 height 14
paste input
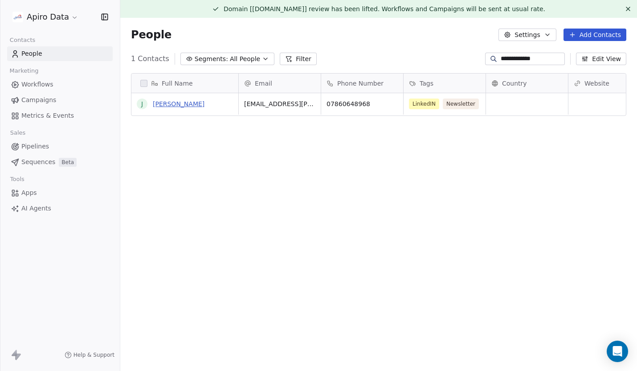
type input "**********"
click at [184, 102] on link "Jordan Twiggs" at bounding box center [179, 103] width 52 height 7
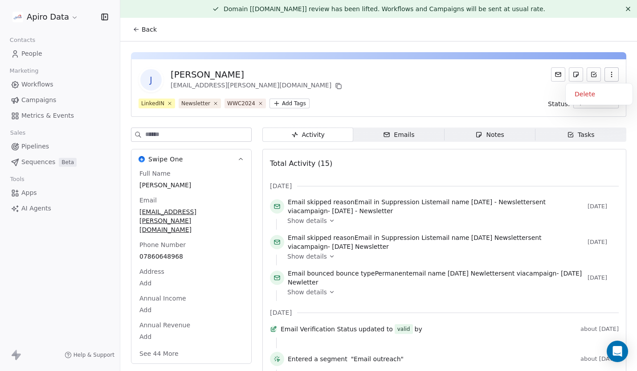
click at [609, 71] on icon "button" at bounding box center [611, 74] width 7 height 7
click at [593, 92] on div "Delete" at bounding box center [600, 94] width 60 height 14
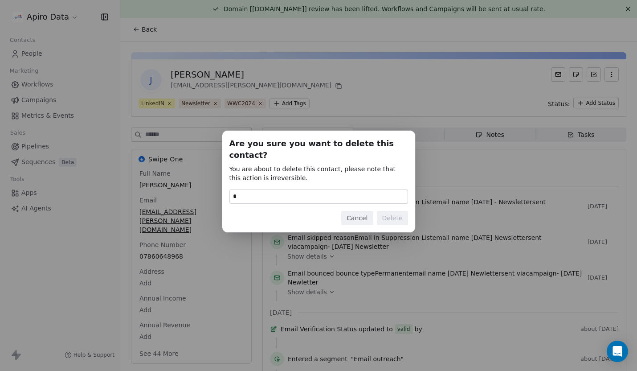
type input "******"
click at [403, 215] on button "Delete" at bounding box center [392, 218] width 31 height 14
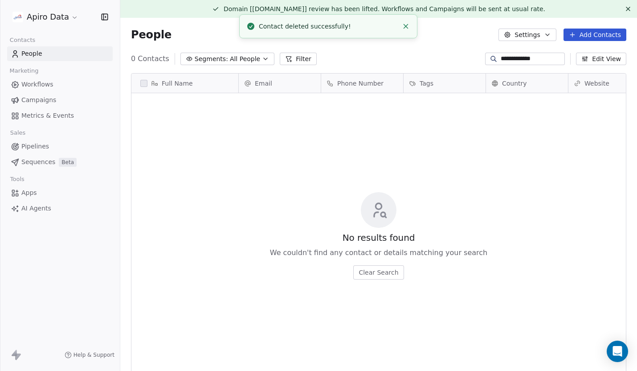
scroll to position [326, 517]
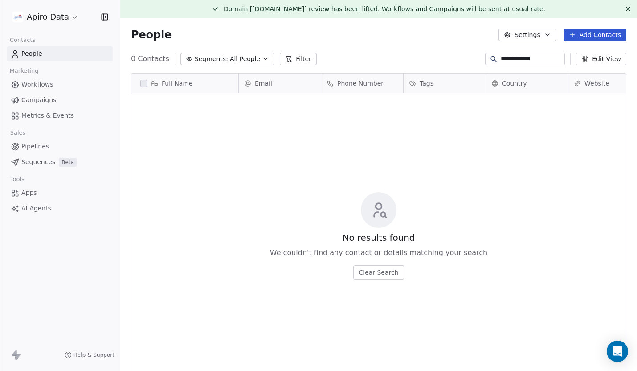
drag, startPoint x: 545, startPoint y: 59, endPoint x: 473, endPoint y: 59, distance: 72.2
click at [473, 59] on div "**********" at bounding box center [378, 59] width 517 height 14
paste input
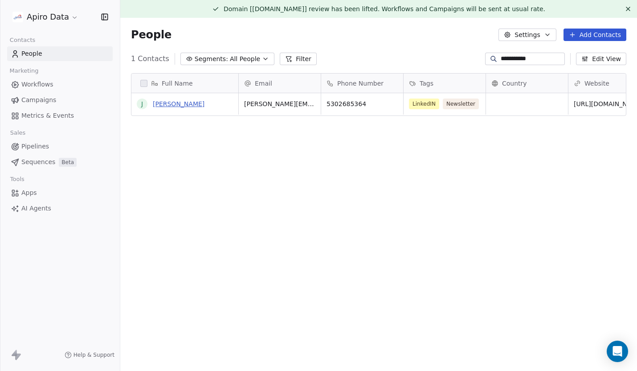
type input "**********"
click at [179, 103] on link "Jim Gulsvig" at bounding box center [179, 103] width 52 height 7
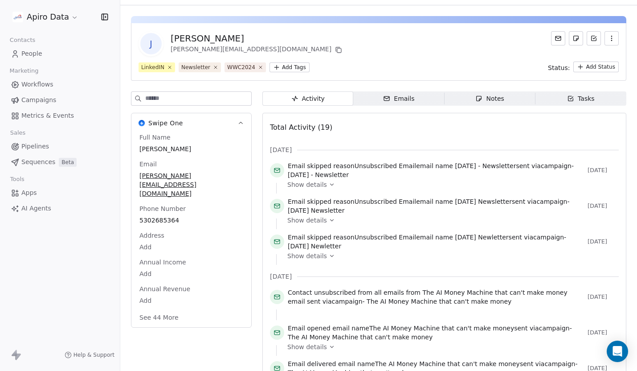
scroll to position [37, 0]
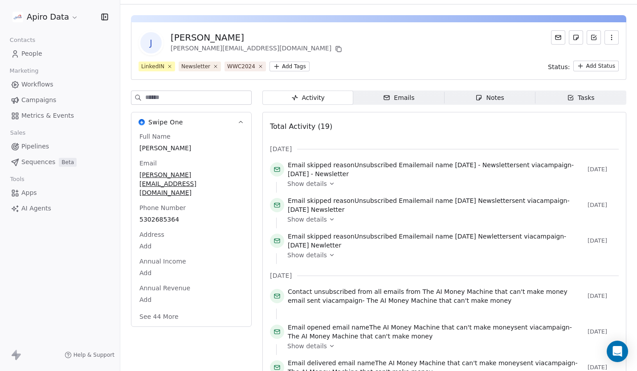
click at [616, 40] on button "button" at bounding box center [612, 37] width 14 height 14
click at [588, 55] on div "Delete" at bounding box center [600, 57] width 60 height 14
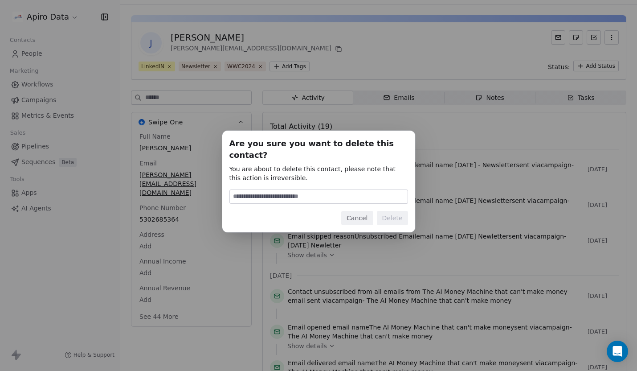
click at [286, 190] on input at bounding box center [319, 196] width 178 height 13
type input "******"
click at [395, 214] on button "Delete" at bounding box center [392, 218] width 31 height 14
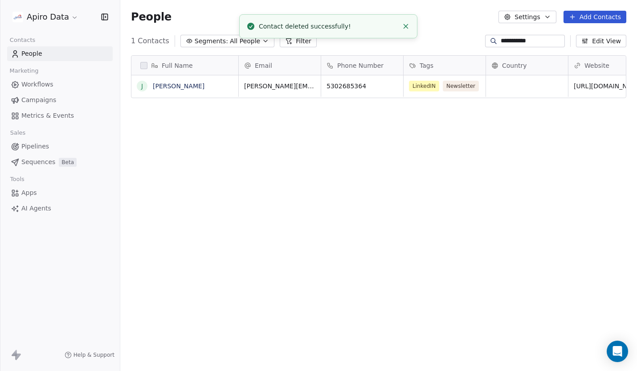
scroll to position [326, 517]
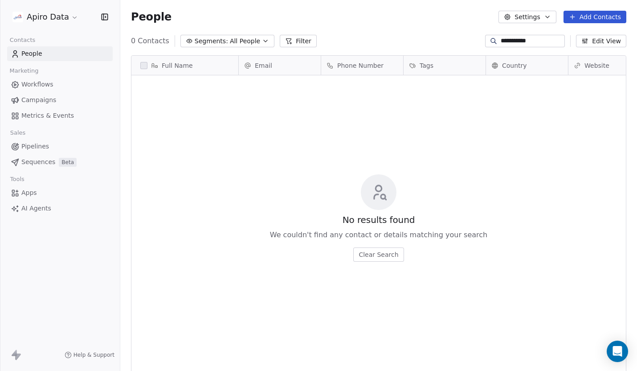
drag, startPoint x: 552, startPoint y: 40, endPoint x: 452, endPoint y: 40, distance: 100.3
click at [452, 40] on div "**********" at bounding box center [378, 41] width 517 height 14
paste input "****"
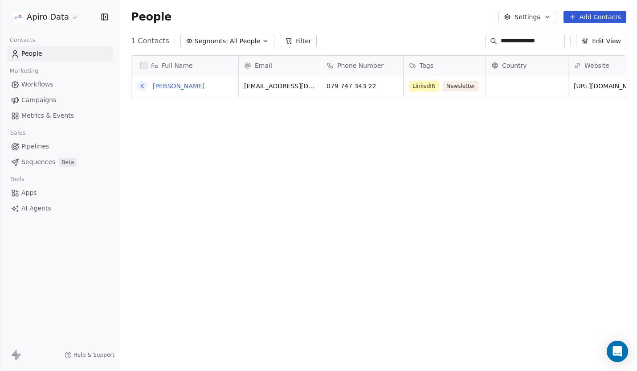
type input "**********"
click at [182, 86] on link "Kieran Mcdonagh" at bounding box center [179, 85] width 52 height 7
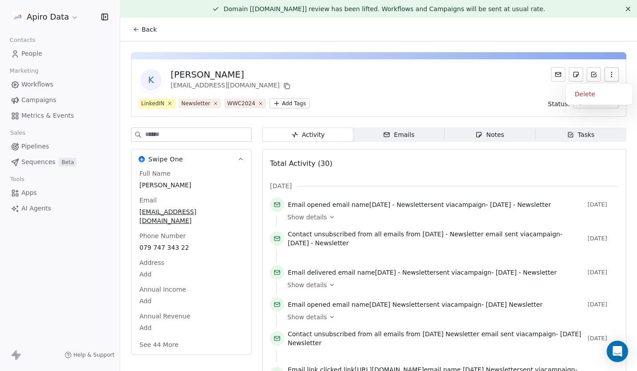
click at [613, 71] on icon "button" at bounding box center [611, 74] width 7 height 7
click at [589, 96] on div "Delete" at bounding box center [600, 94] width 60 height 14
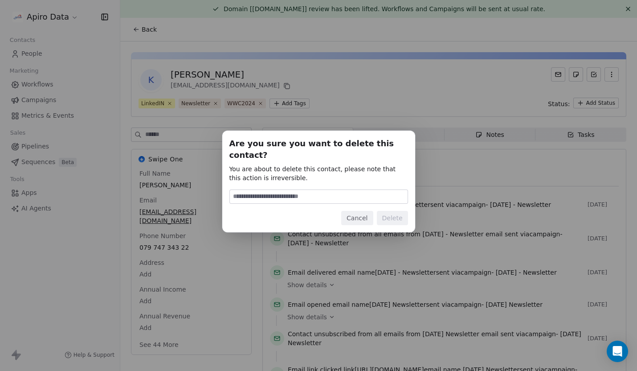
click at [324, 190] on input at bounding box center [319, 196] width 178 height 13
type input "******"
click at [393, 213] on button "Delete" at bounding box center [392, 218] width 31 height 14
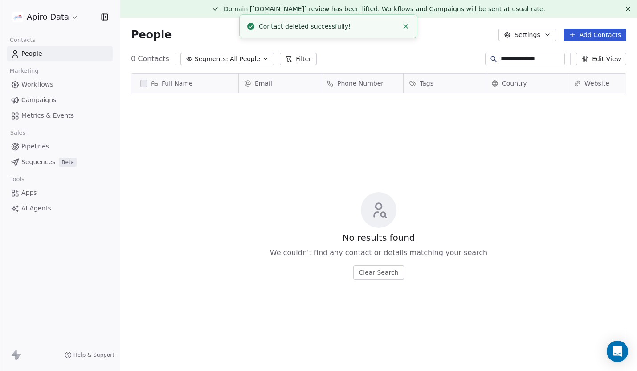
scroll to position [326, 517]
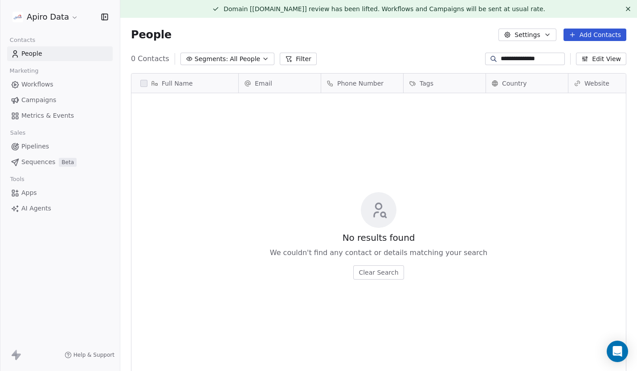
drag, startPoint x: 552, startPoint y: 59, endPoint x: 470, endPoint y: 59, distance: 82.5
click at [470, 59] on div "**********" at bounding box center [378, 59] width 517 height 14
paste input
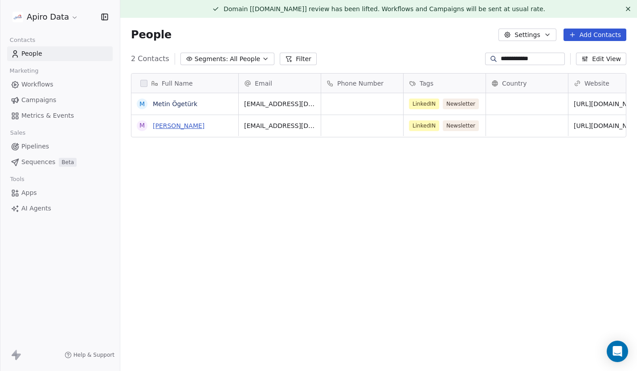
type input "**********"
click at [173, 128] on link "Metin Taskin" at bounding box center [179, 125] width 52 height 7
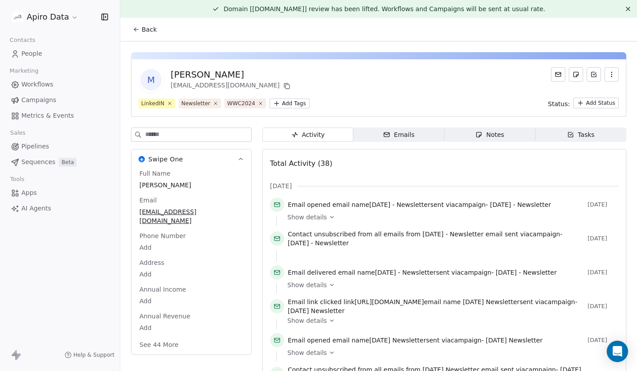
click at [614, 73] on icon "button" at bounding box center [611, 74] width 7 height 7
click at [589, 92] on div "Delete" at bounding box center [600, 94] width 60 height 14
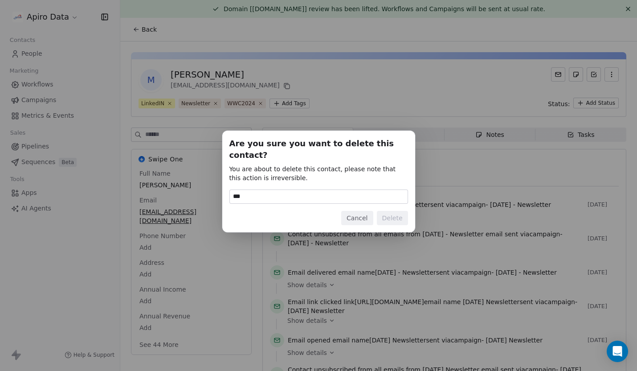
type input "******"
click at [398, 211] on button "Delete" at bounding box center [392, 218] width 31 height 14
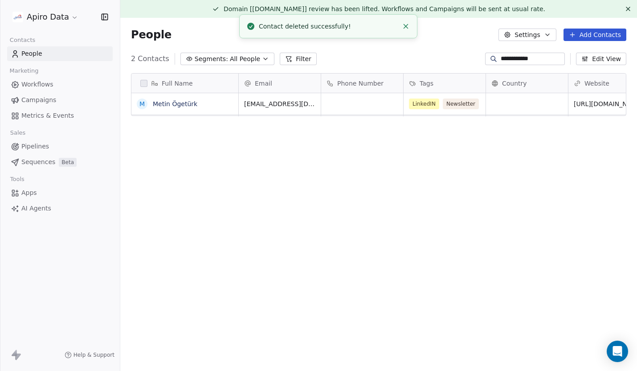
scroll to position [326, 517]
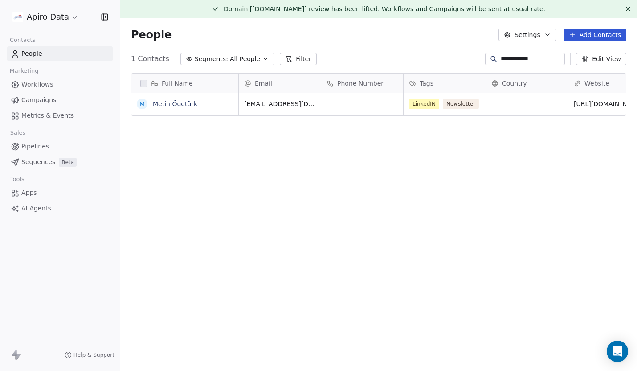
drag, startPoint x: 539, startPoint y: 59, endPoint x: 468, endPoint y: 61, distance: 71.8
click at [468, 61] on div "**********" at bounding box center [378, 59] width 517 height 14
paste input "***"
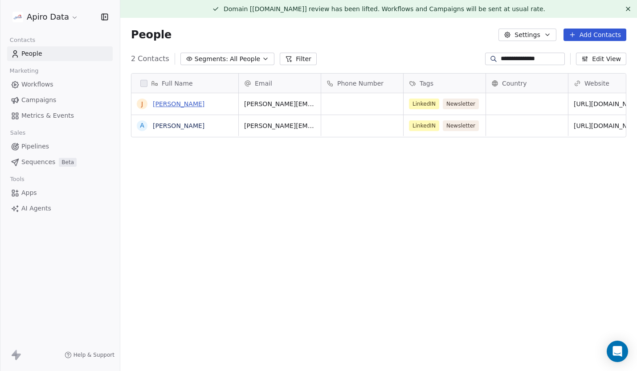
type input "**********"
click at [185, 104] on link "Jane Allan Fcim" at bounding box center [179, 103] width 52 height 7
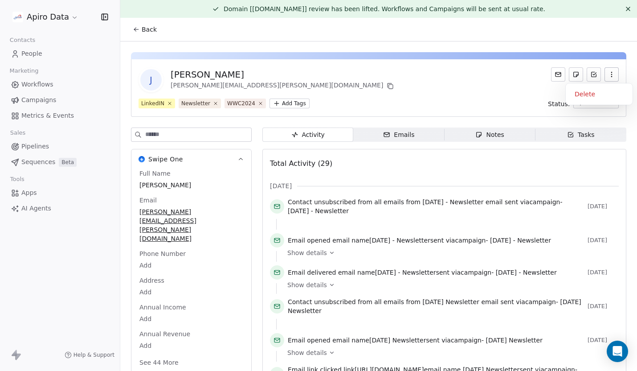
click at [615, 72] on icon "button" at bounding box center [611, 74] width 7 height 7
click at [585, 94] on div "Delete" at bounding box center [600, 94] width 60 height 14
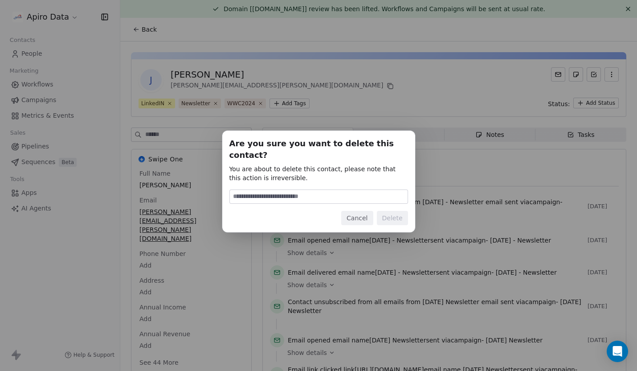
click at [355, 194] on input at bounding box center [319, 196] width 178 height 13
type input "******"
click at [398, 213] on button "Delete" at bounding box center [392, 218] width 31 height 14
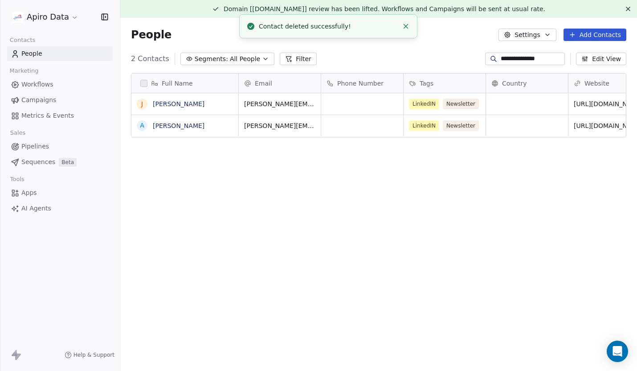
scroll to position [326, 517]
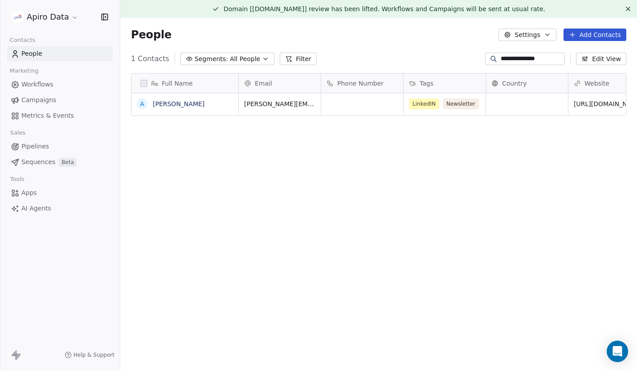
drag, startPoint x: 552, startPoint y: 58, endPoint x: 456, endPoint y: 58, distance: 95.4
click at [456, 57] on div "**********" at bounding box center [378, 59] width 517 height 14
paste input
type input "**********"
click at [184, 105] on link "Malcolm Briffa" at bounding box center [179, 103] width 52 height 7
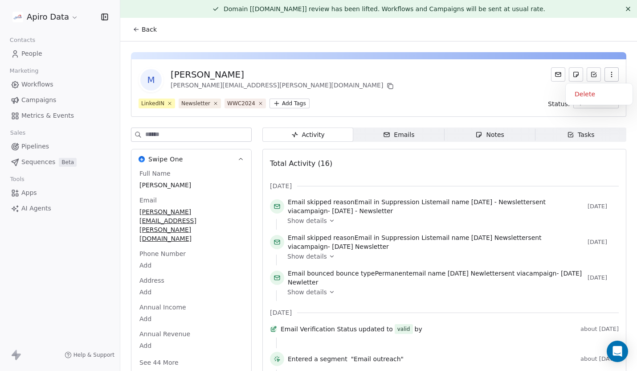
click at [617, 73] on button "button" at bounding box center [612, 74] width 14 height 14
click at [591, 91] on div "Delete" at bounding box center [600, 94] width 60 height 14
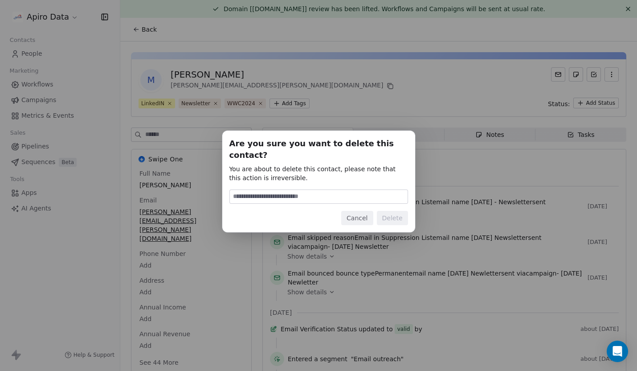
click at [320, 190] on input at bounding box center [319, 196] width 178 height 13
type input "******"
click at [394, 211] on button "Delete" at bounding box center [392, 218] width 31 height 14
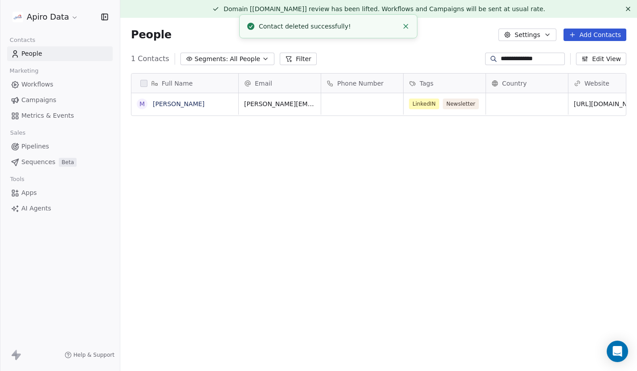
scroll to position [326, 517]
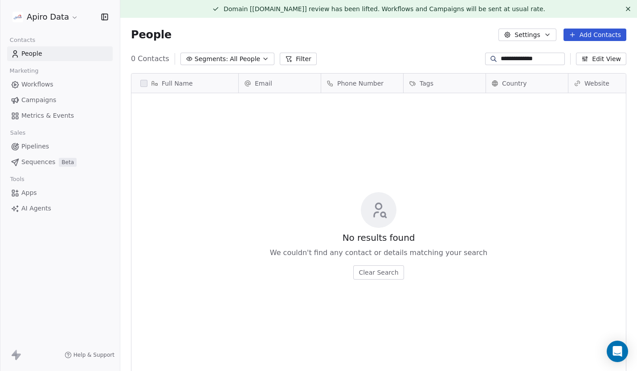
drag, startPoint x: 553, startPoint y: 57, endPoint x: 449, endPoint y: 57, distance: 103.9
click at [449, 57] on div "**********" at bounding box center [378, 59] width 517 height 14
paste input
type input "**********"
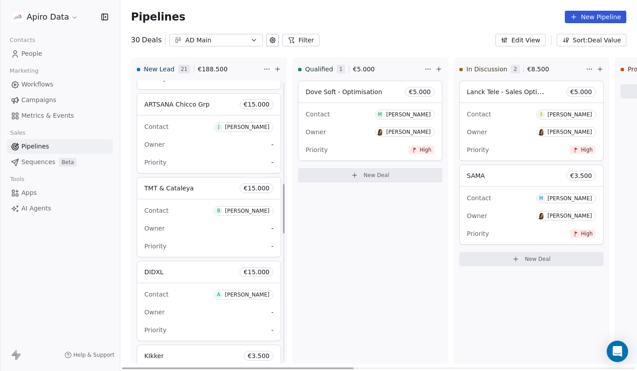
scroll to position [583, 0]
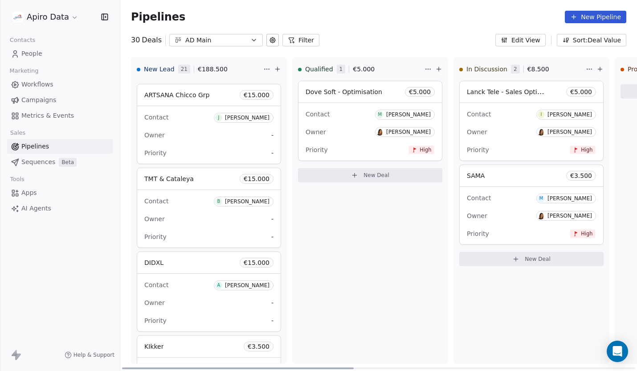
click at [222, 218] on div "Owner -" at bounding box center [208, 219] width 129 height 14
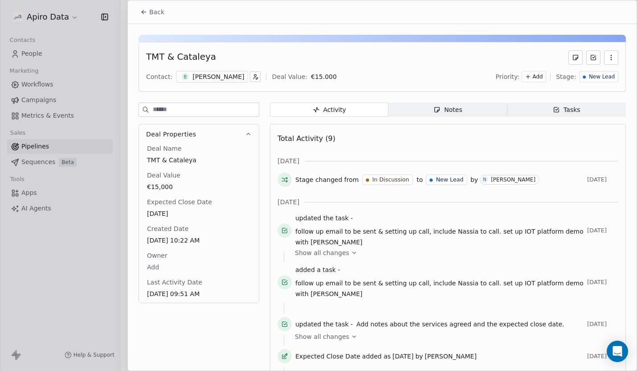
click at [613, 57] on icon "button" at bounding box center [611, 57] width 7 height 7
click at [567, 79] on div "Delete" at bounding box center [585, 77] width 60 height 14
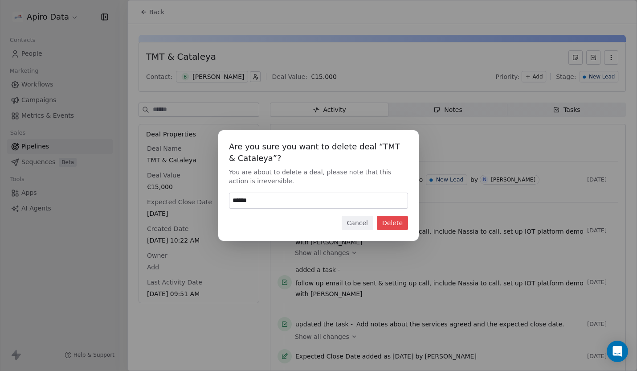
type input "******"
click at [396, 221] on button "Delete" at bounding box center [392, 223] width 31 height 14
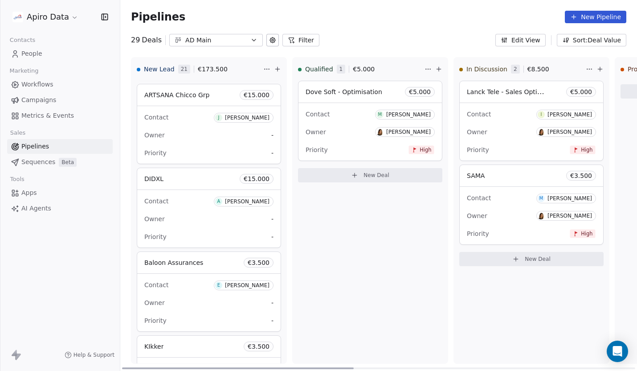
click at [217, 231] on div "Priority -" at bounding box center [208, 237] width 129 height 14
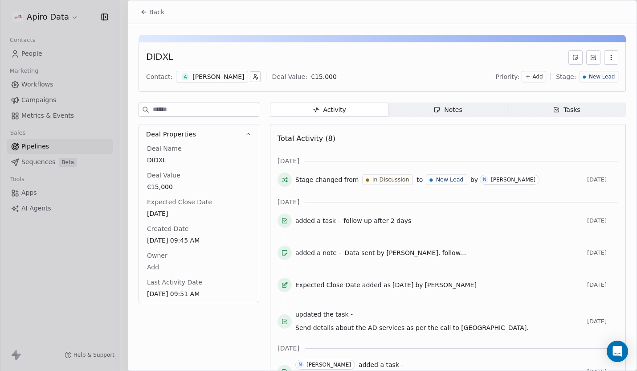
click at [603, 75] on span "New Lead" at bounding box center [602, 77] width 26 height 8
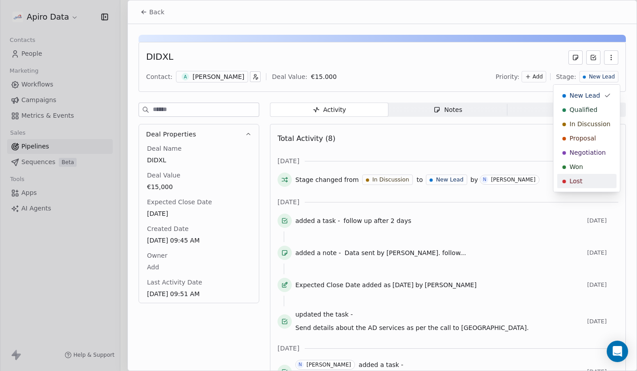
click at [578, 181] on span "Lost" at bounding box center [576, 181] width 13 height 9
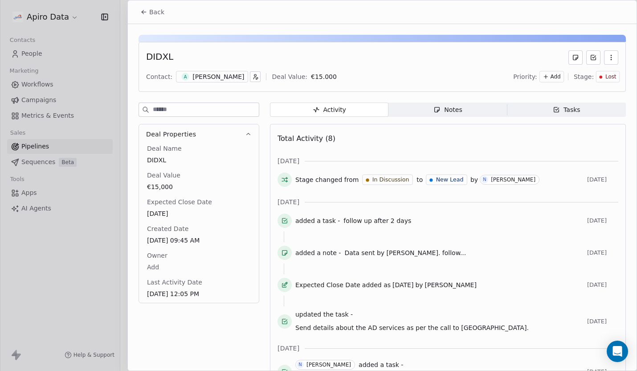
click at [148, 14] on button "Back" at bounding box center [152, 12] width 35 height 16
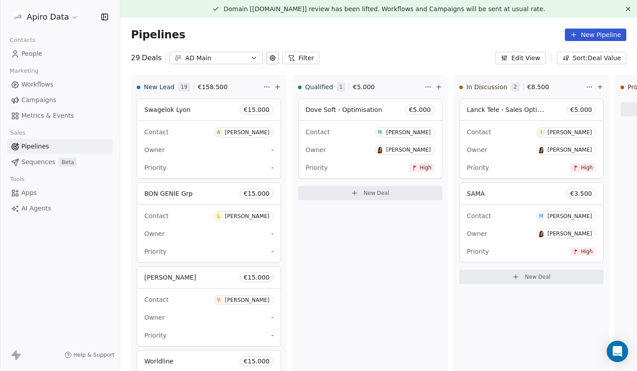
click at [257, 110] on span "€ 15.000" at bounding box center [257, 109] width 26 height 9
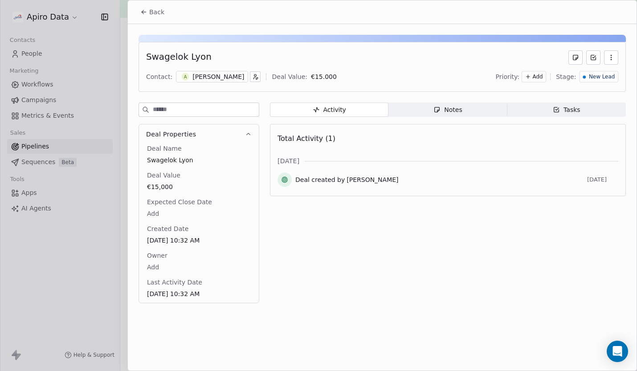
click at [308, 82] on div "Contact: A [PERSON_NAME] Deal Value: € 15.000" at bounding box center [241, 77] width 191 height 12
click at [324, 79] on body "Apiro Data Contacts People Marketing Workflows Campaigns Metrics & Events Sales…" at bounding box center [318, 185] width 637 height 371
type input "*"
click at [398, 205] on html "Apiro Data Contacts People Marketing Workflows Campaigns Metrics & Events Sales…" at bounding box center [318, 191] width 637 height 382
click at [406, 28] on icon "Close toast" at bounding box center [406, 26] width 8 height 8
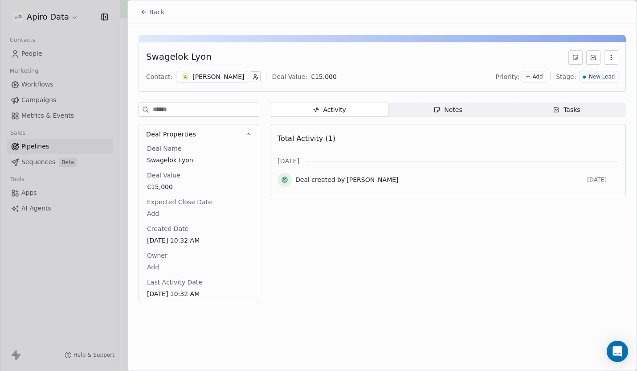
click at [340, 77] on div "Contact: A Angelique BONJOUR Deal Value: € 15.000 Priority: Add Stage: New Lead" at bounding box center [382, 76] width 472 height 13
click at [328, 75] on body "Apiro Data Contacts People Marketing Workflows Campaigns Metrics & Events Sales…" at bounding box center [318, 185] width 637 height 371
type input "*"
click at [337, 77] on input "text" at bounding box center [357, 76] width 66 height 7
click at [301, 302] on html "Apiro Data Contacts People Marketing Workflows Campaigns Metrics & Events Sales…" at bounding box center [318, 191] width 637 height 382
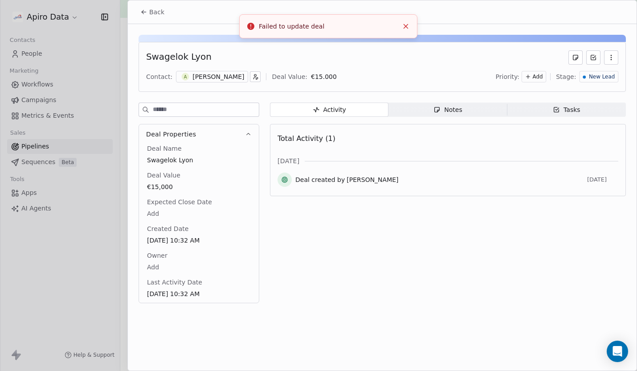
click at [327, 77] on body "Apiro Data Contacts People Marketing Workflows Campaigns Metrics & Events Sales…" at bounding box center [318, 185] width 637 height 371
drag, startPoint x: 349, startPoint y: 76, endPoint x: 328, endPoint y: 77, distance: 21.0
click at [329, 77] on input "******" at bounding box center [357, 76] width 66 height 7
type input "*****"
click at [351, 271] on html "Apiro Data Contacts People Marketing Workflows Campaigns Metrics & Events Sales…" at bounding box center [318, 191] width 637 height 382
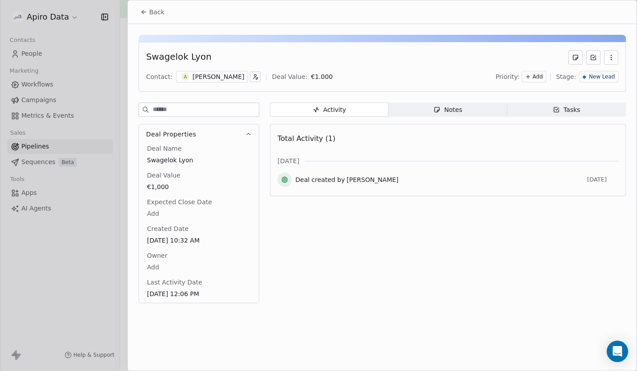
click at [142, 12] on icon at bounding box center [143, 13] width 2 height 2
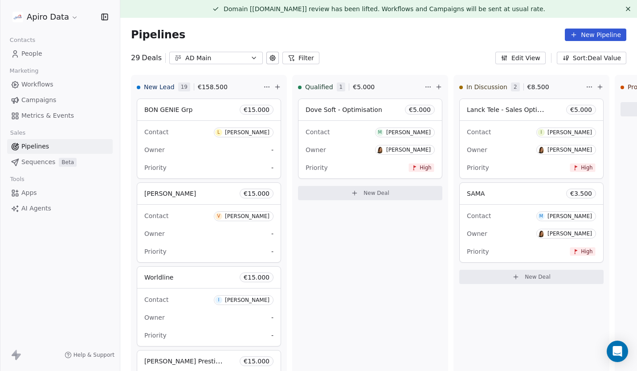
click at [256, 108] on span "€ 15.000" at bounding box center [257, 109] width 26 height 9
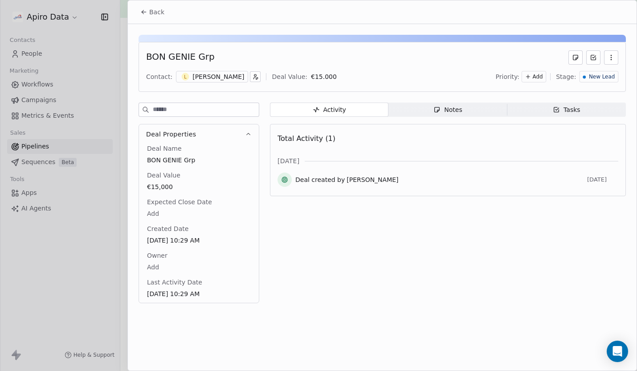
click at [317, 78] on body "Apiro Data Contacts People Marketing Workflows Campaigns Metrics & Events Sales…" at bounding box center [318, 185] width 637 height 371
type input "*****"
click at [388, 265] on html "Apiro Data Contacts People Marketing Workflows Campaigns Metrics & Events Sales…" at bounding box center [318, 191] width 637 height 382
click at [143, 12] on icon at bounding box center [144, 12] width 4 height 0
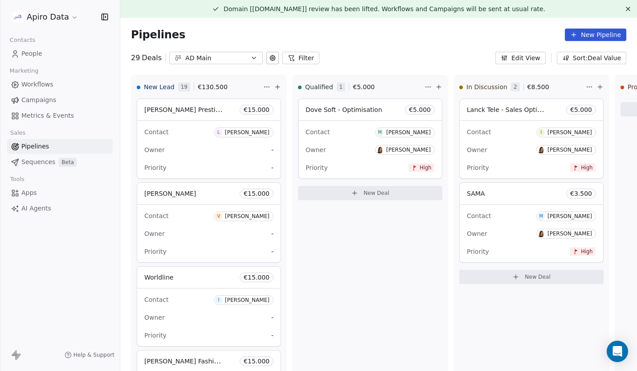
click at [539, 59] on button "Edit View" at bounding box center [521, 58] width 50 height 12
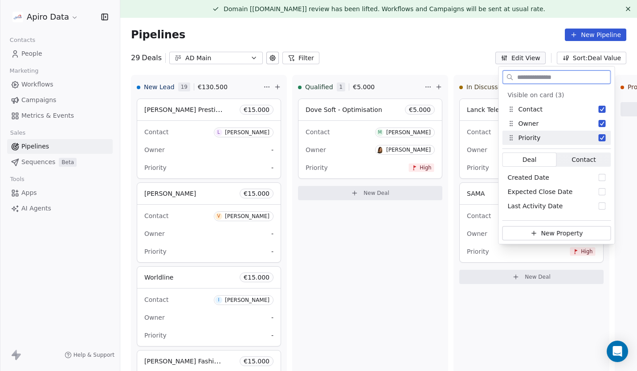
click at [580, 161] on span "Contact" at bounding box center [584, 159] width 24 height 9
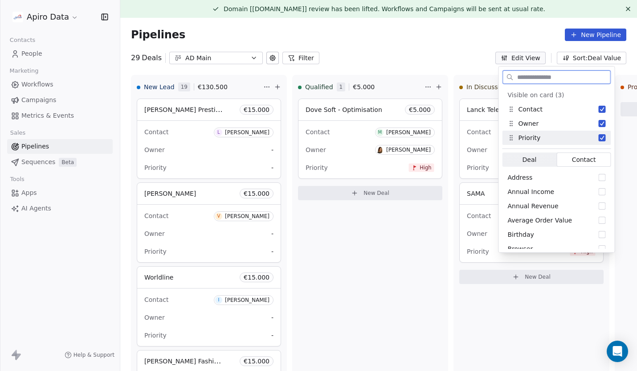
click at [534, 160] on span "Deal" at bounding box center [530, 159] width 14 height 9
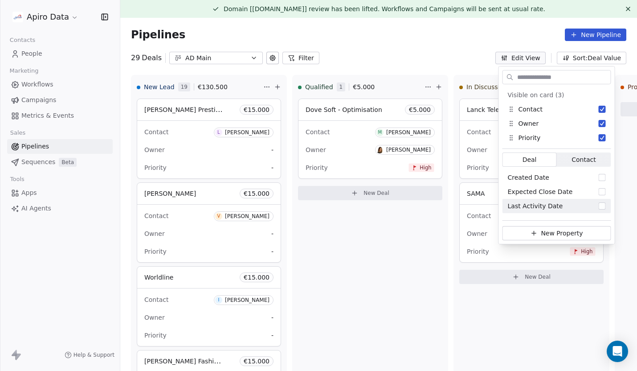
click at [443, 70] on div "Pipelines New Pipeline 29 Deals AD Main Filter Edit View Sort: Deal Value New L…" at bounding box center [378, 203] width 517 height 371
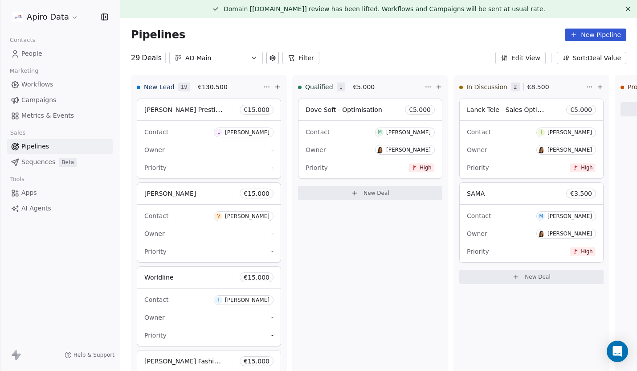
click at [525, 60] on button "Edit View" at bounding box center [521, 58] width 50 height 12
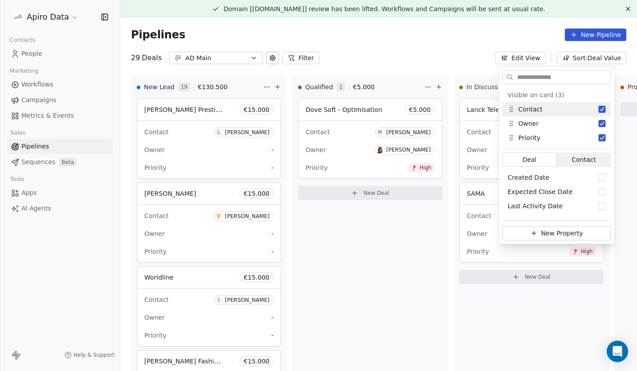
click at [431, 36] on div "Pipelines New Pipeline" at bounding box center [379, 35] width 496 height 12
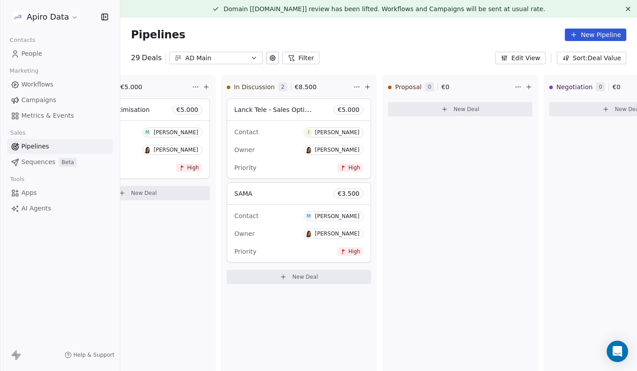
scroll to position [0, 233]
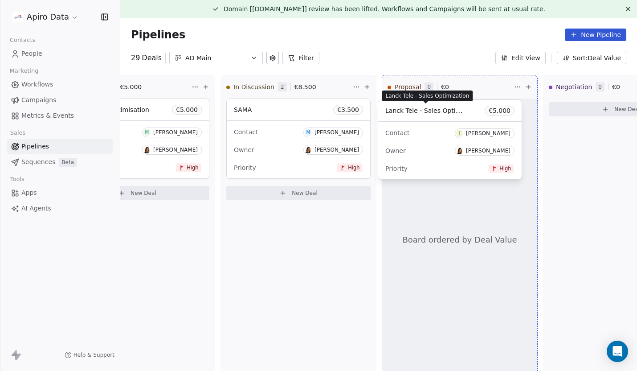
drag, startPoint x: 275, startPoint y: 110, endPoint x: 430, endPoint y: 113, distance: 155.1
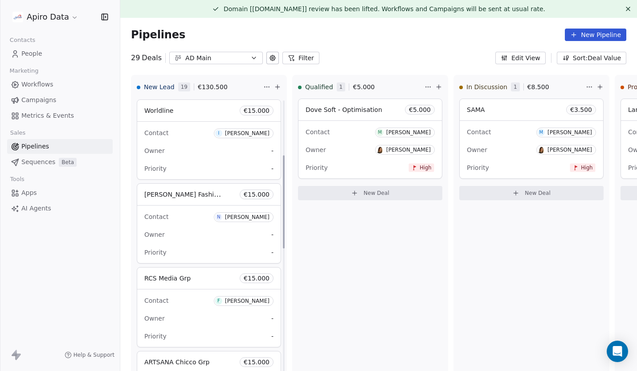
scroll to position [0, 0]
click at [39, 81] on span "Workflows" at bounding box center [37, 84] width 32 height 9
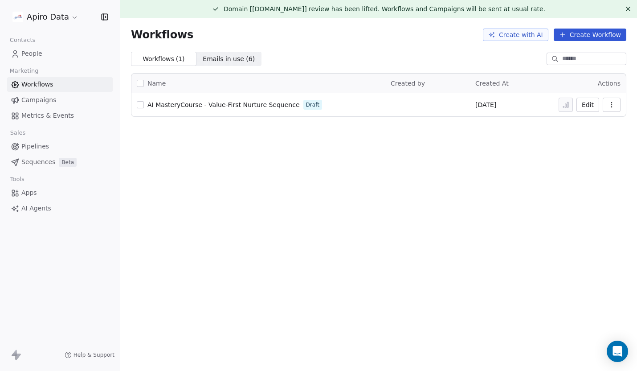
click at [38, 165] on span "Sequences" at bounding box center [38, 161] width 34 height 9
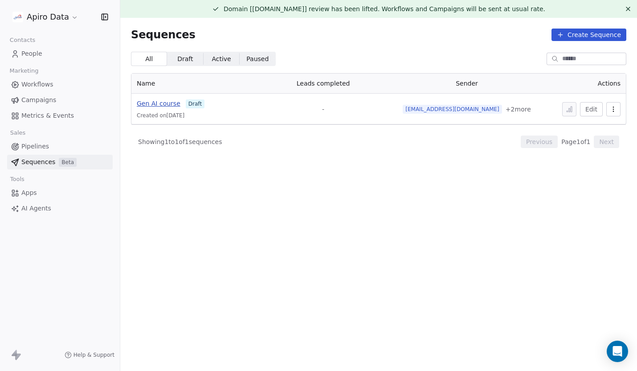
click at [158, 104] on span "Gen AI course" at bounding box center [159, 103] width 44 height 7
